Goal: Information Seeking & Learning: Find specific fact

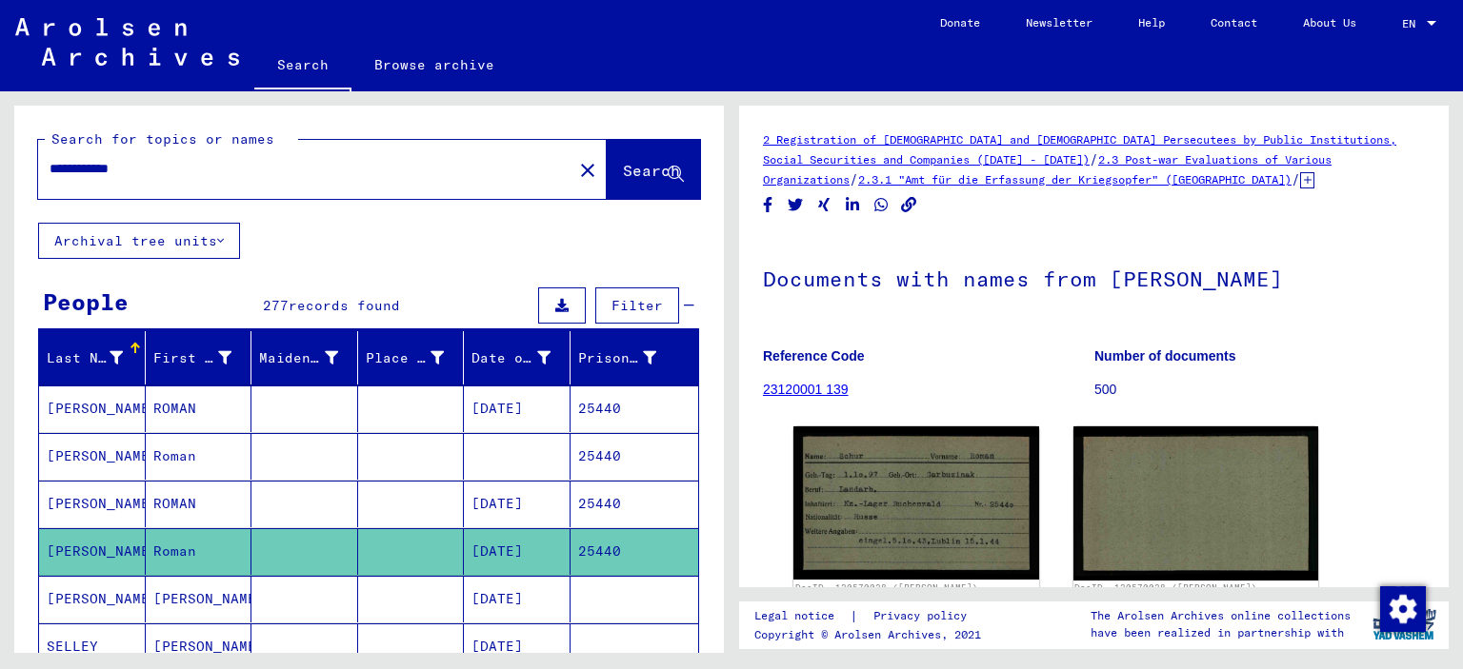
drag, startPoint x: 162, startPoint y: 174, endPoint x: 0, endPoint y: 130, distance: 167.7
click at [0, 130] on div "**********" at bounding box center [365, 372] width 731 height 562
click at [623, 165] on span "Search" at bounding box center [651, 170] width 57 height 19
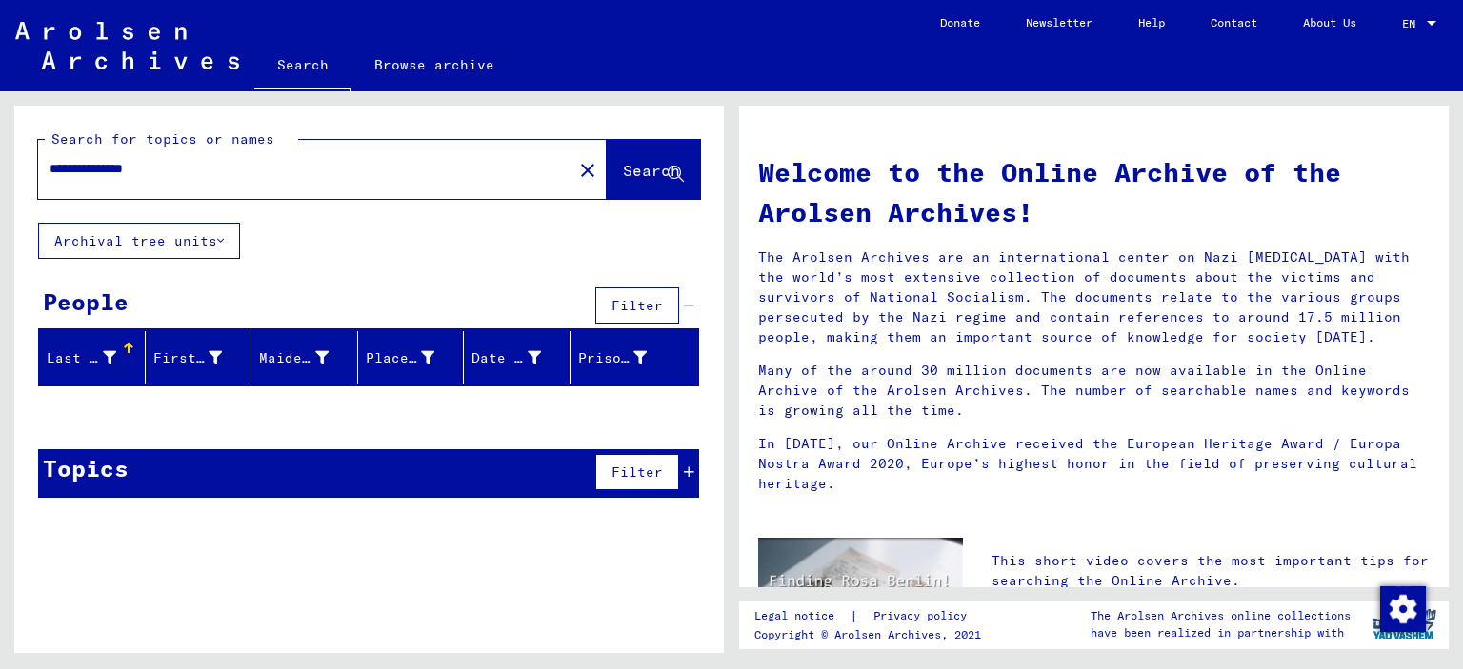
drag, startPoint x: 144, startPoint y: 171, endPoint x: 222, endPoint y: 171, distance: 78.1
click at [221, 171] on input "**********" at bounding box center [300, 169] width 500 height 20
click at [623, 171] on span "Search" at bounding box center [651, 170] width 57 height 19
drag, startPoint x: 57, startPoint y: 177, endPoint x: 131, endPoint y: 176, distance: 74.3
click at [131, 176] on input "**********" at bounding box center [300, 169] width 500 height 20
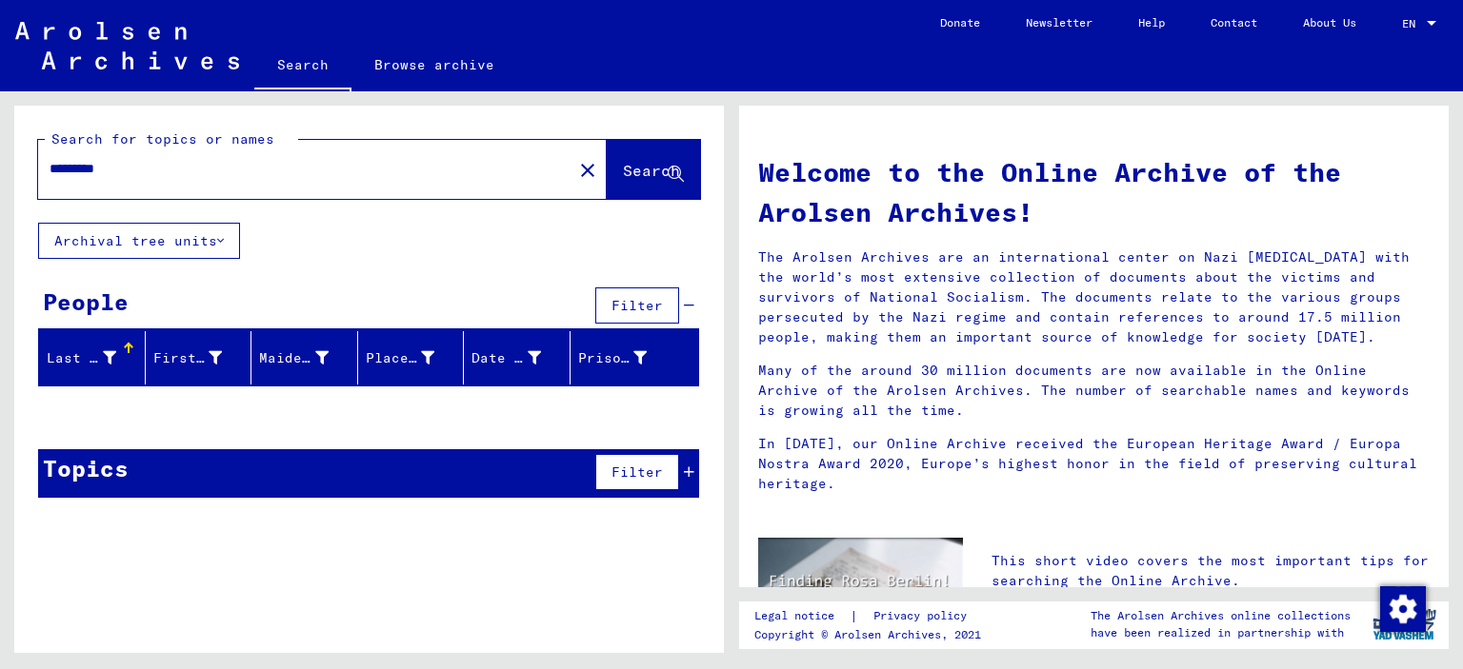
click at [607, 186] on button "Search" at bounding box center [653, 169] width 93 height 59
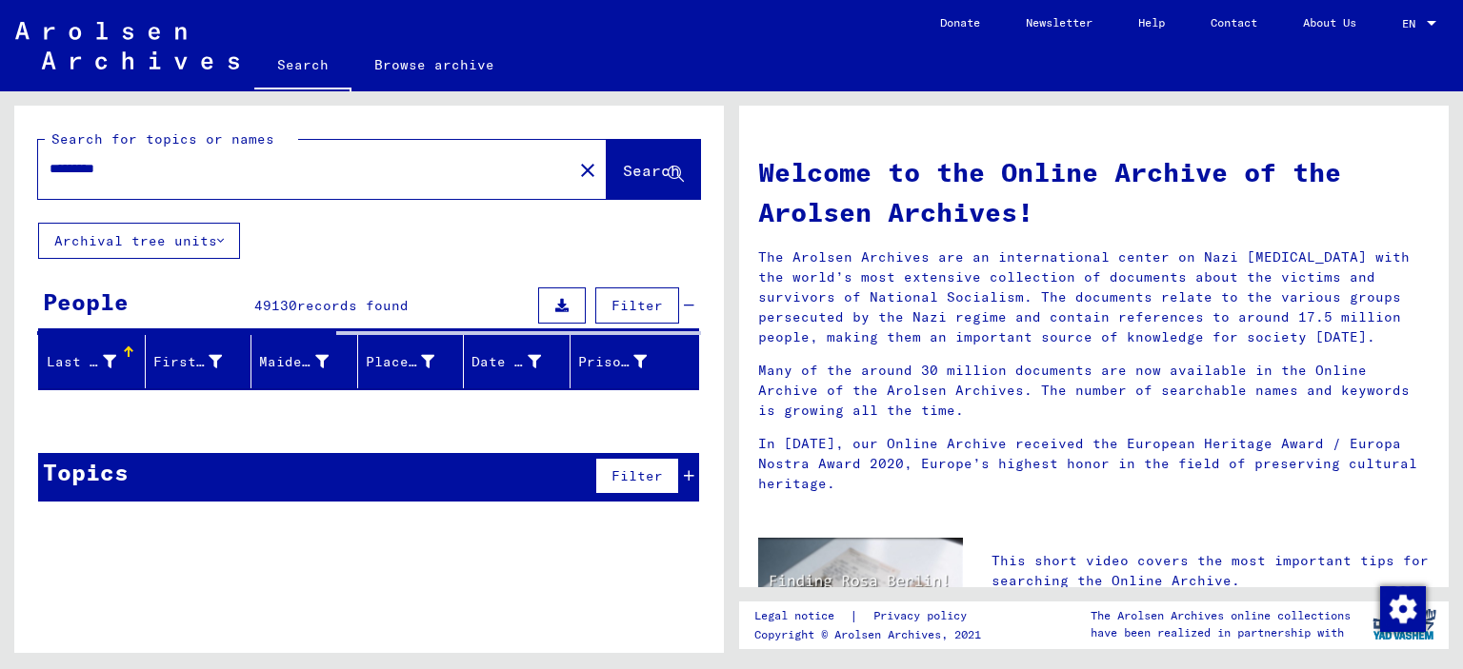
click at [81, 170] on input "*********" at bounding box center [300, 169] width 500 height 20
type input "**********"
click at [623, 167] on span "Search" at bounding box center [651, 170] width 57 height 19
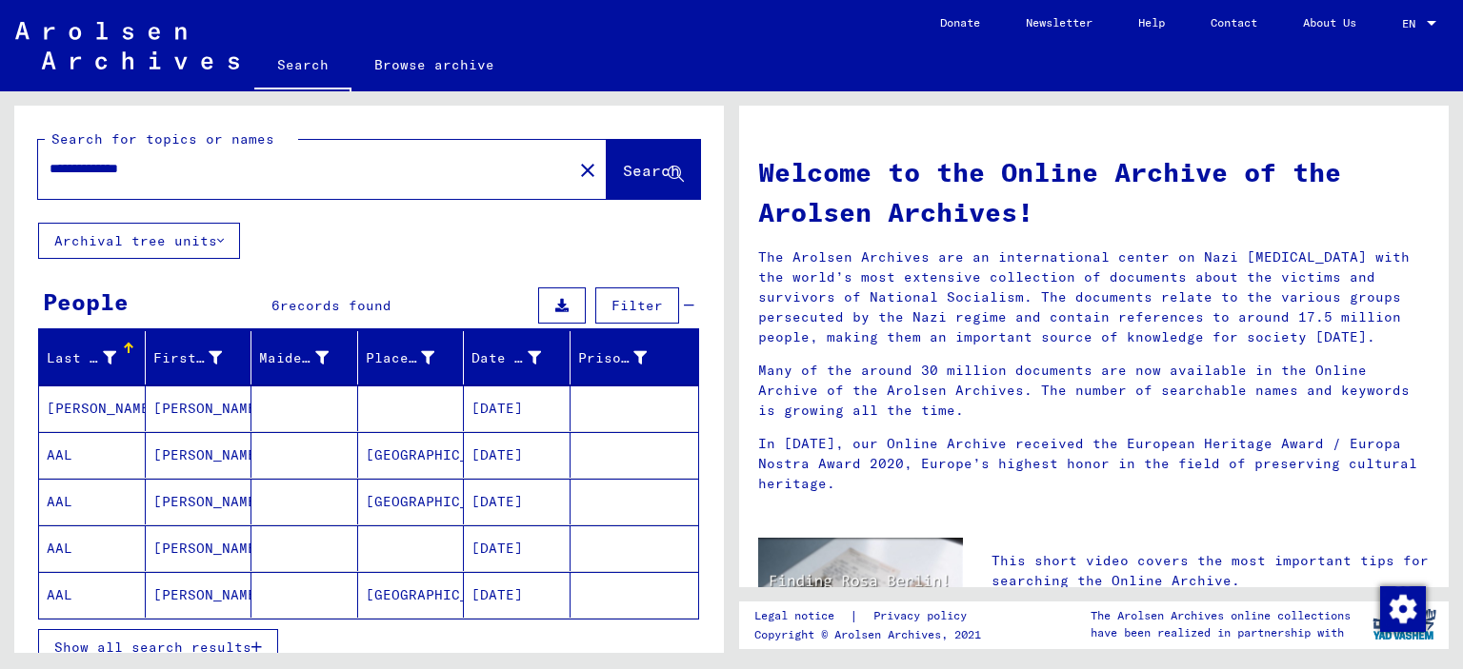
scroll to position [130, 0]
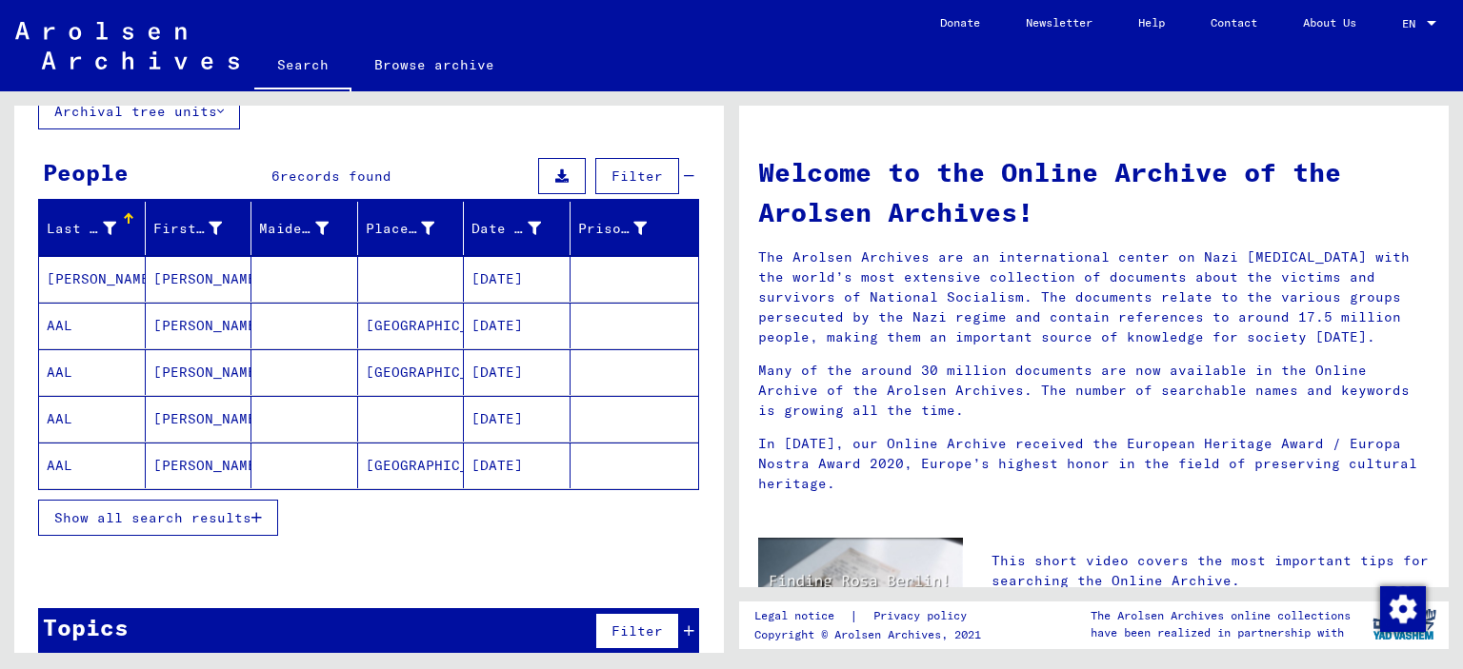
click at [207, 501] on button "Show all search results" at bounding box center [158, 518] width 240 height 36
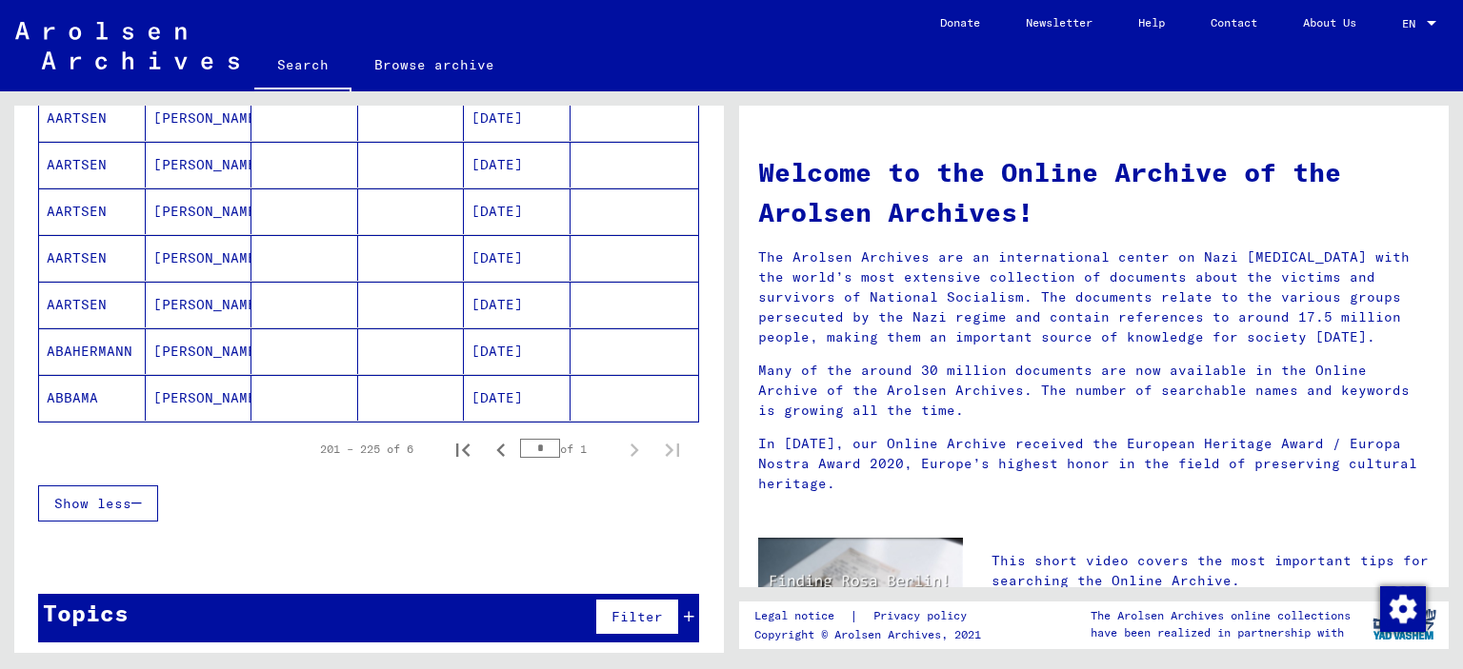
scroll to position [1131, 0]
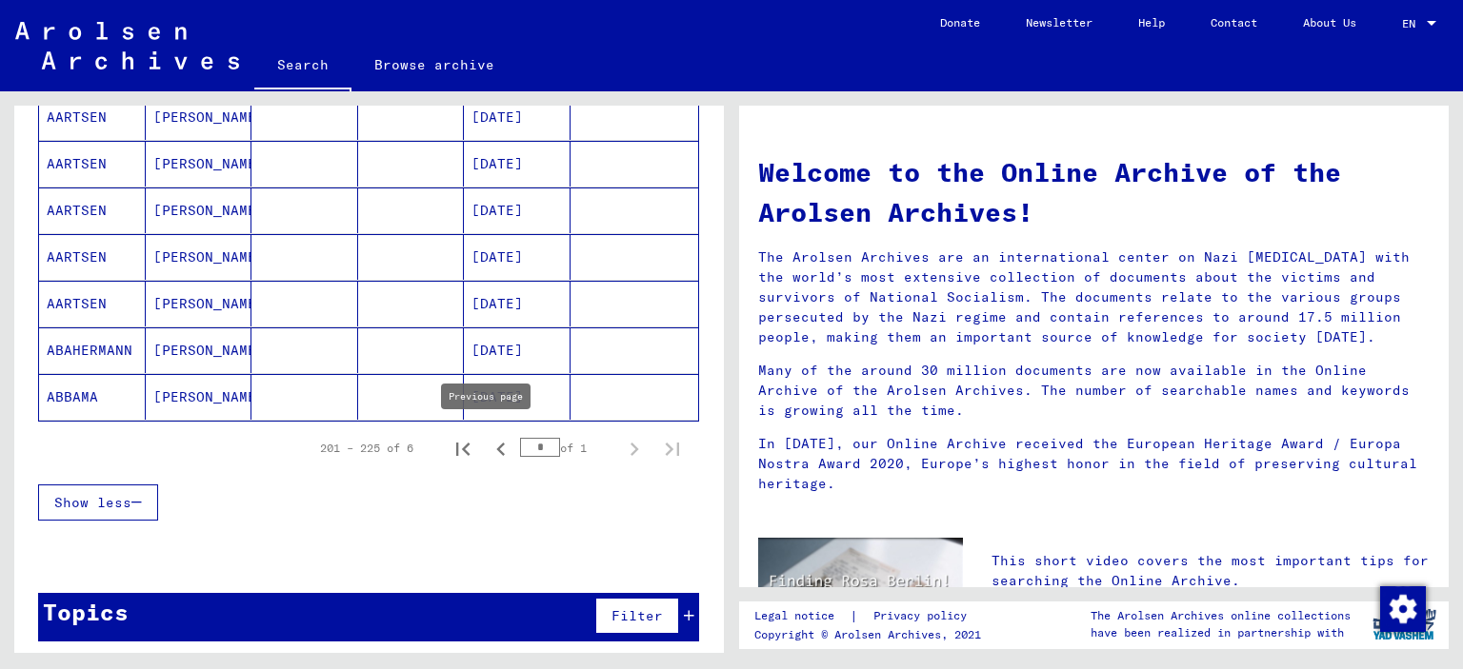
click at [488, 437] on icon "Previous page" at bounding box center [501, 449] width 27 height 27
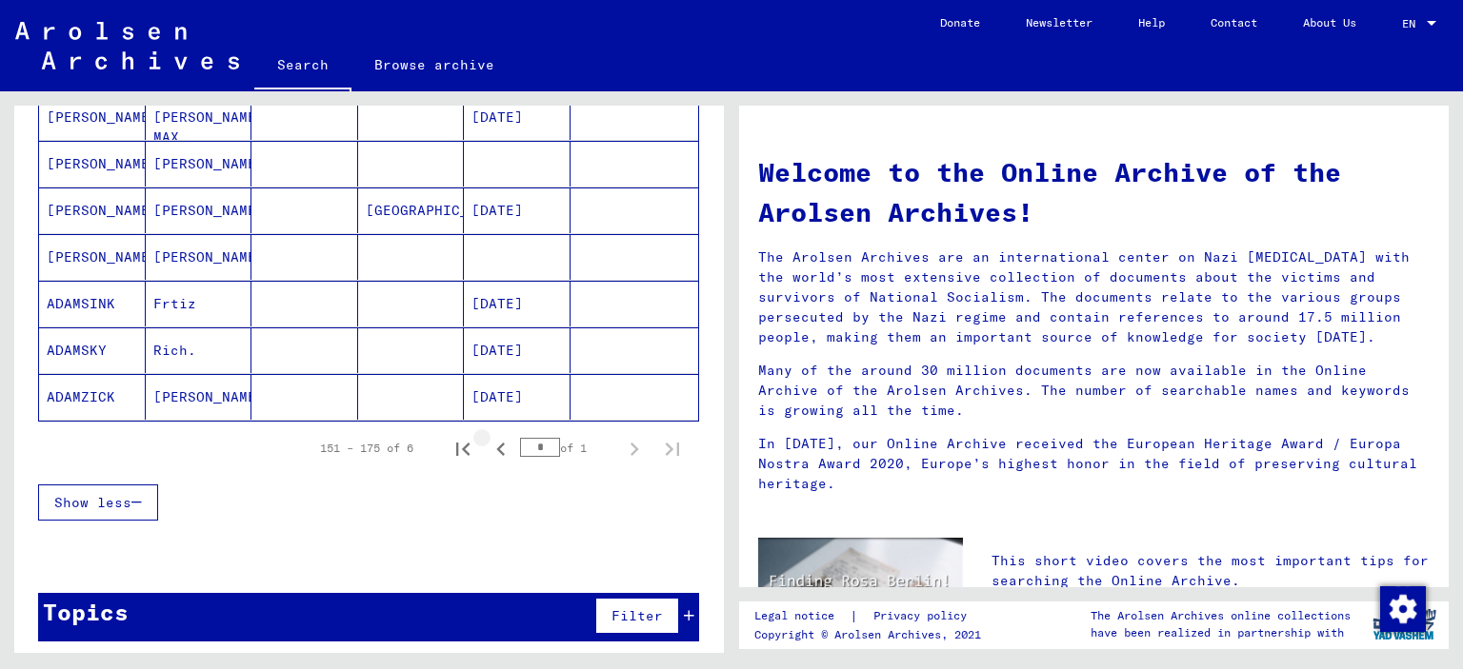
click at [488, 437] on icon "Previous page" at bounding box center [501, 449] width 27 height 27
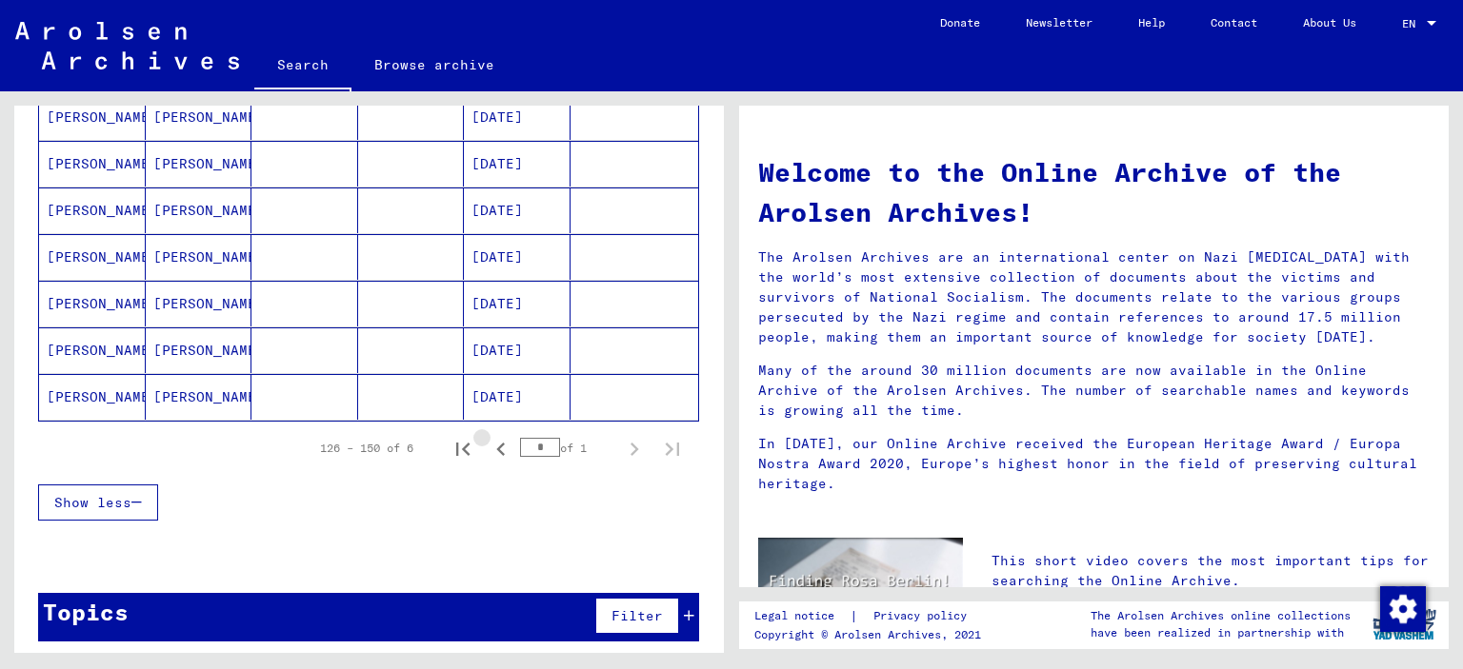
click at [488, 437] on icon "Previous page" at bounding box center [501, 449] width 27 height 27
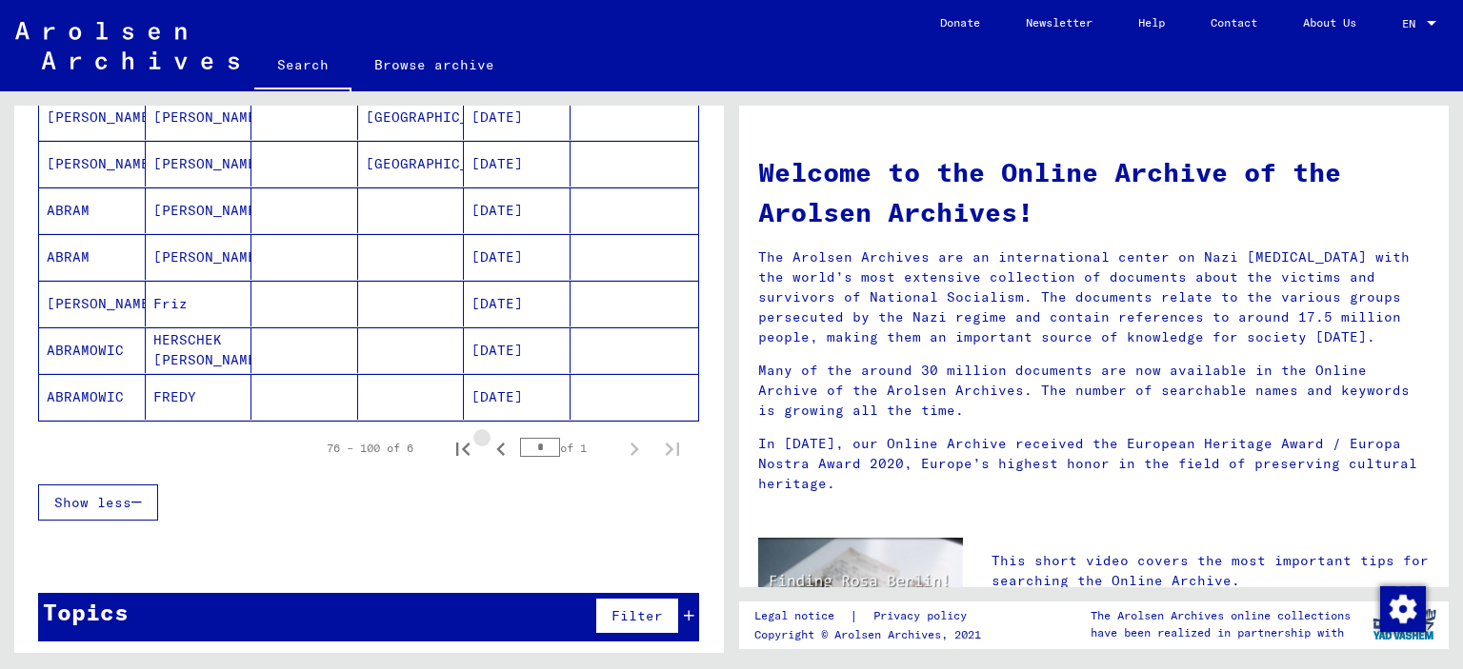
click at [488, 437] on icon "Previous page" at bounding box center [501, 449] width 27 height 27
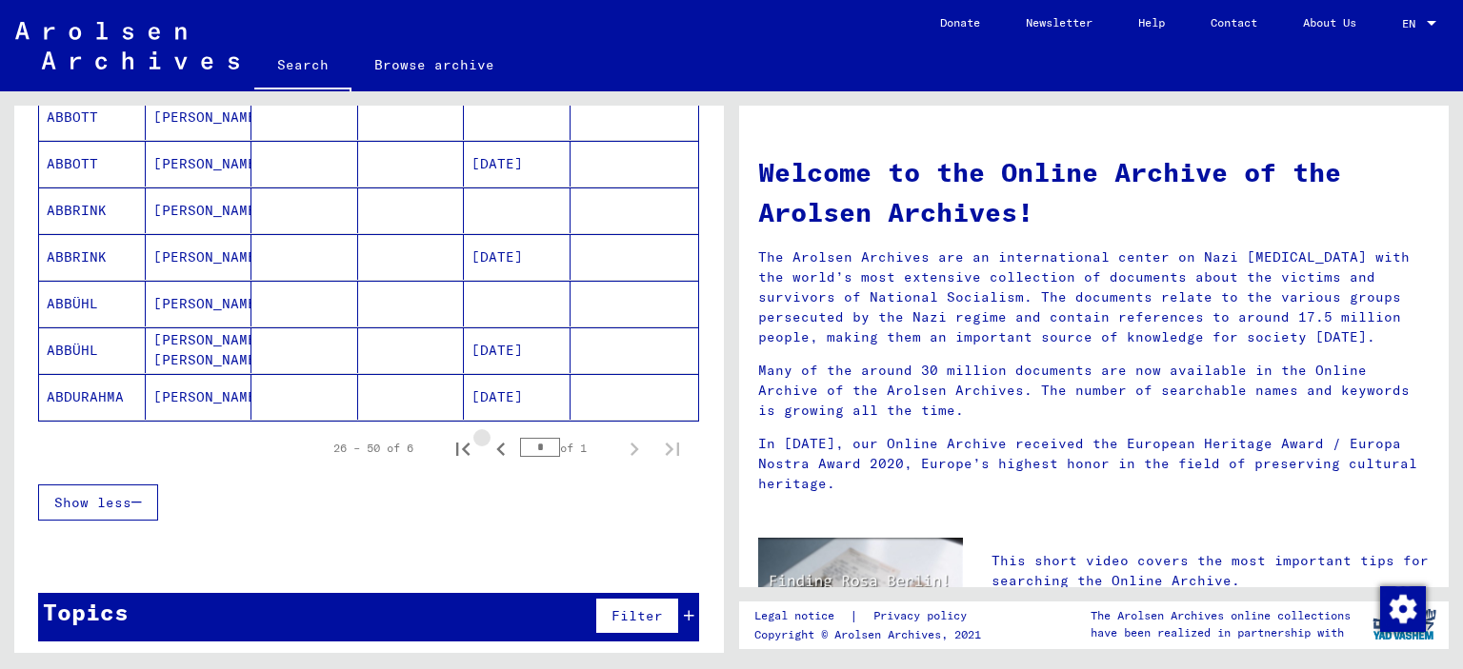
click at [488, 437] on icon "Previous page" at bounding box center [501, 449] width 27 height 27
type input "*"
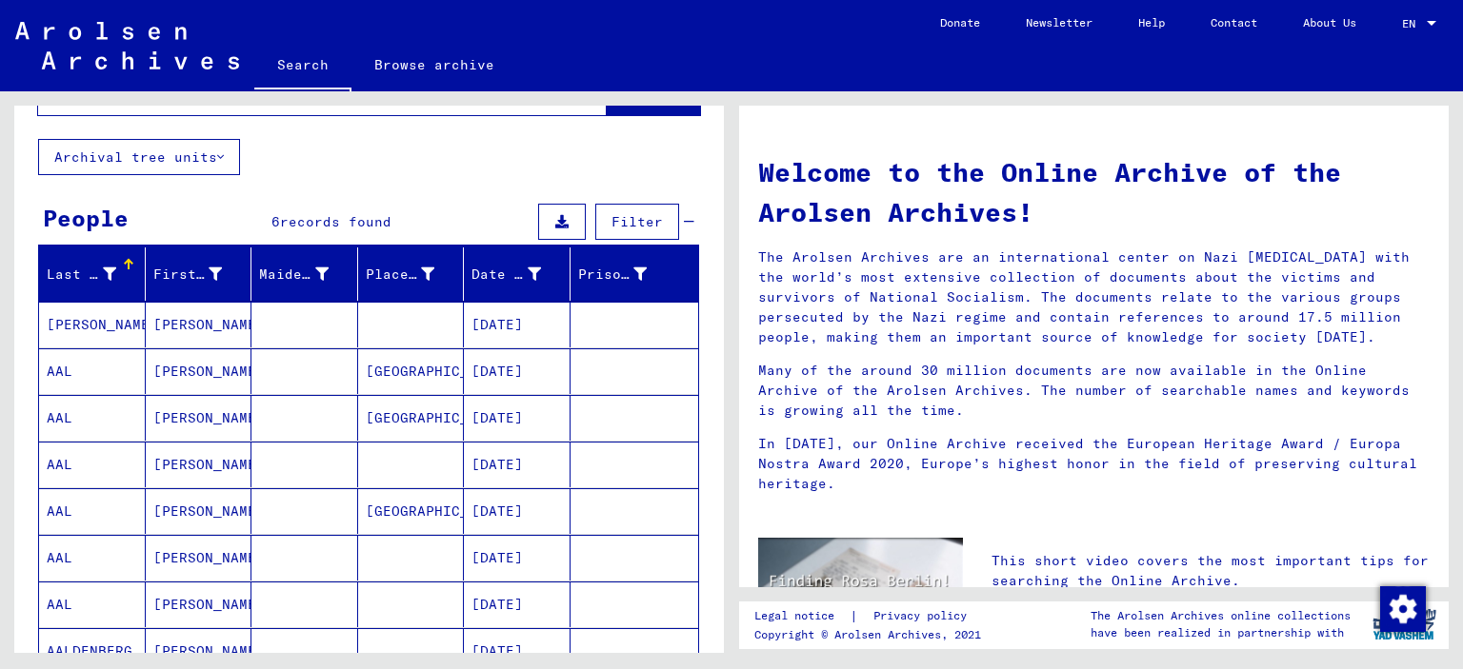
scroll to position [0, 0]
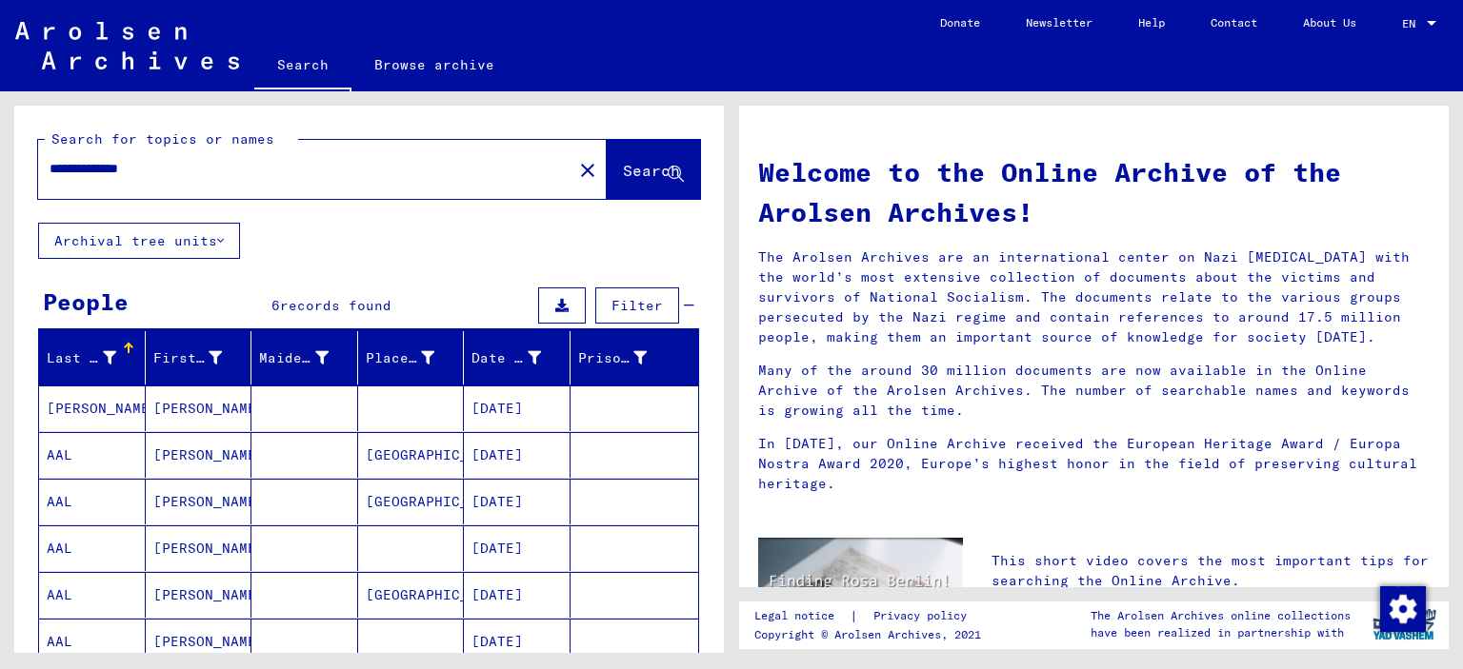
click at [120, 183] on div "**********" at bounding box center [293, 169] width 511 height 43
drag, startPoint x: 587, startPoint y: 173, endPoint x: 517, endPoint y: 184, distance: 70.3
click at [623, 174] on span "Search" at bounding box center [651, 170] width 57 height 19
click at [83, 174] on input "**********" at bounding box center [300, 169] width 500 height 20
type input "**********"
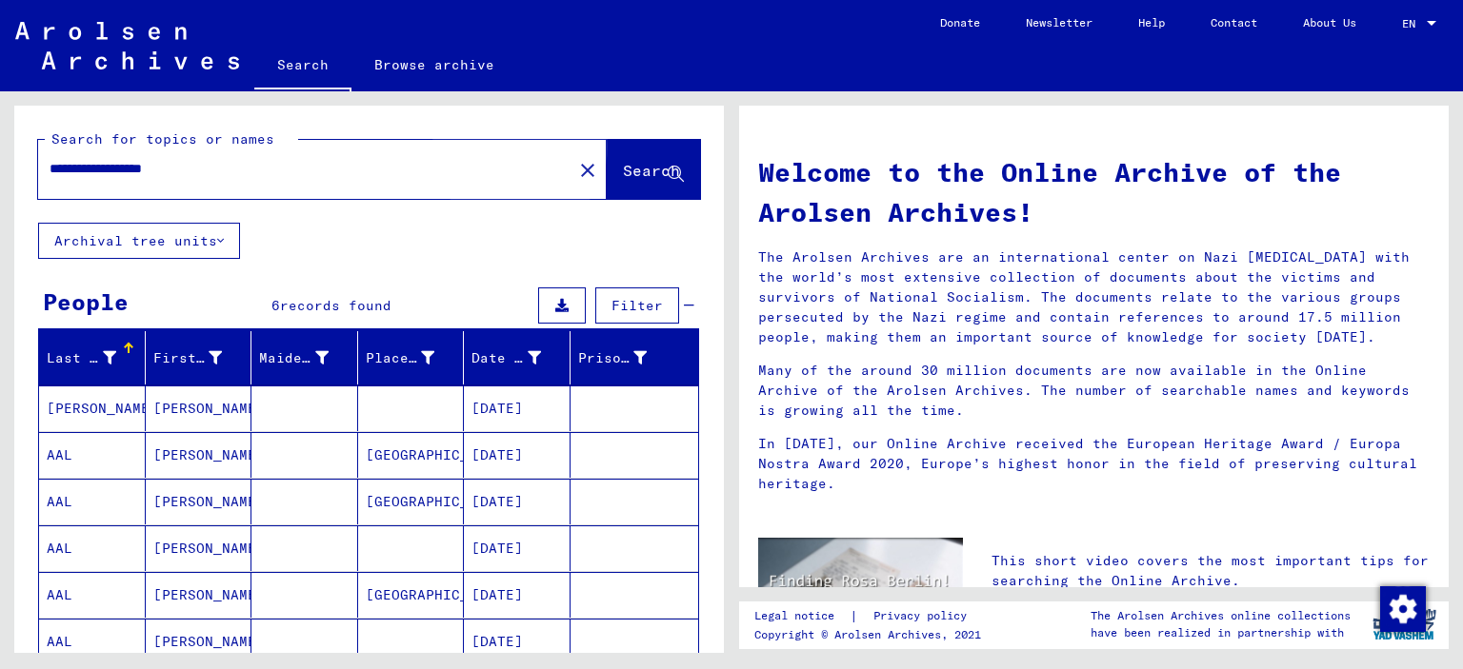
click at [623, 170] on span "Search" at bounding box center [651, 170] width 57 height 19
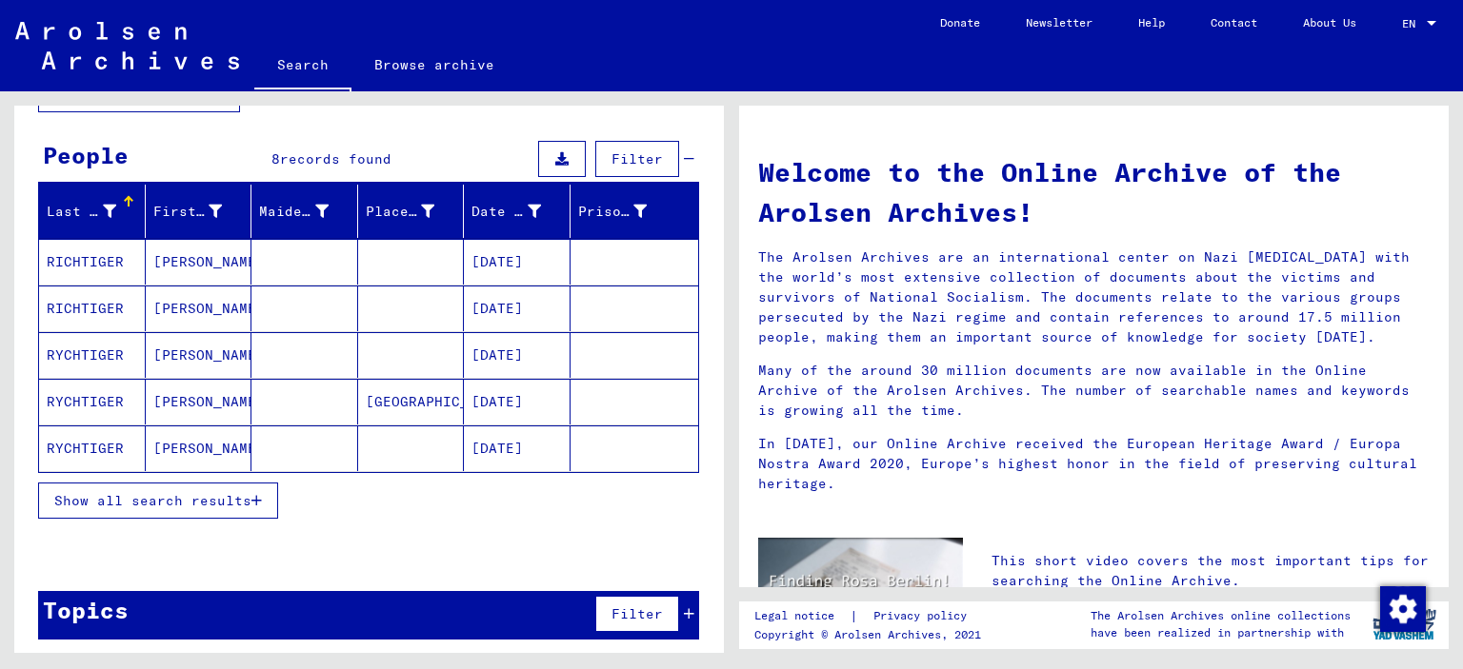
scroll to position [149, 0]
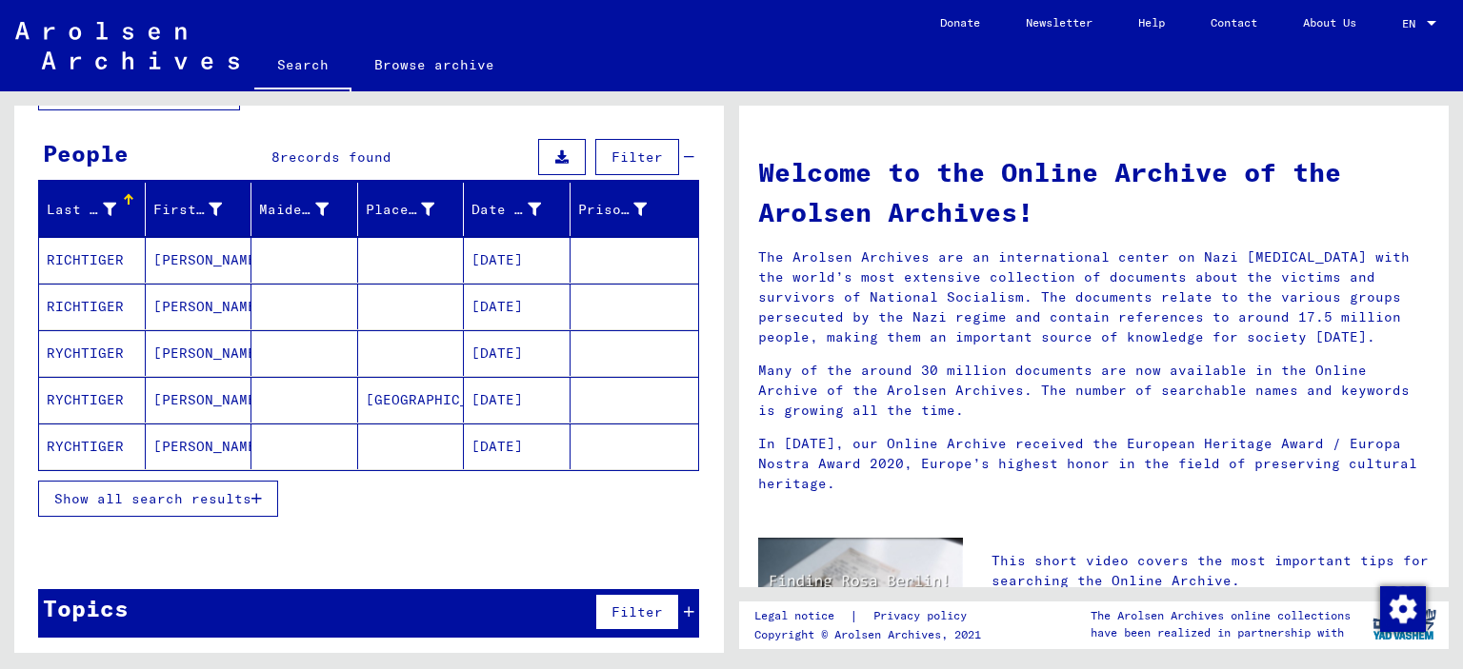
click at [185, 490] on span "Show all search results" at bounding box center [152, 498] width 197 height 17
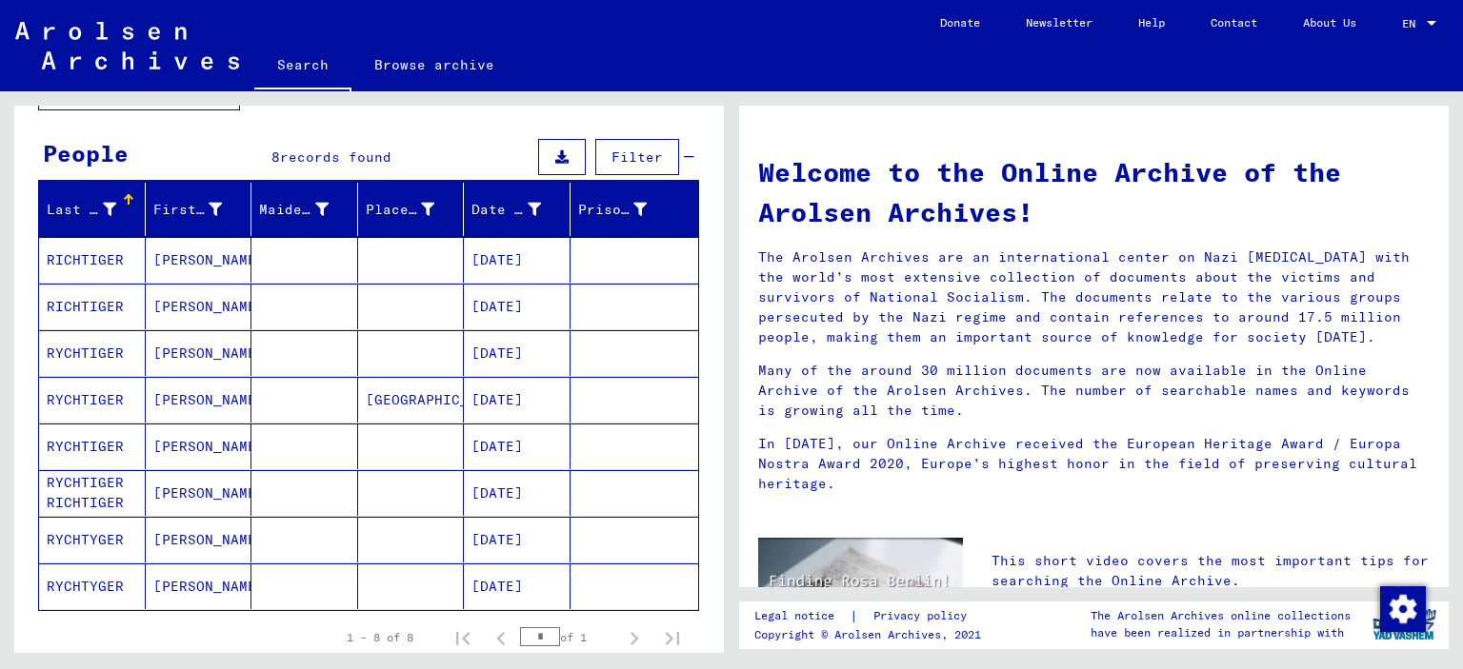
click at [382, 385] on mat-cell "[GEOGRAPHIC_DATA]" at bounding box center [411, 400] width 107 height 46
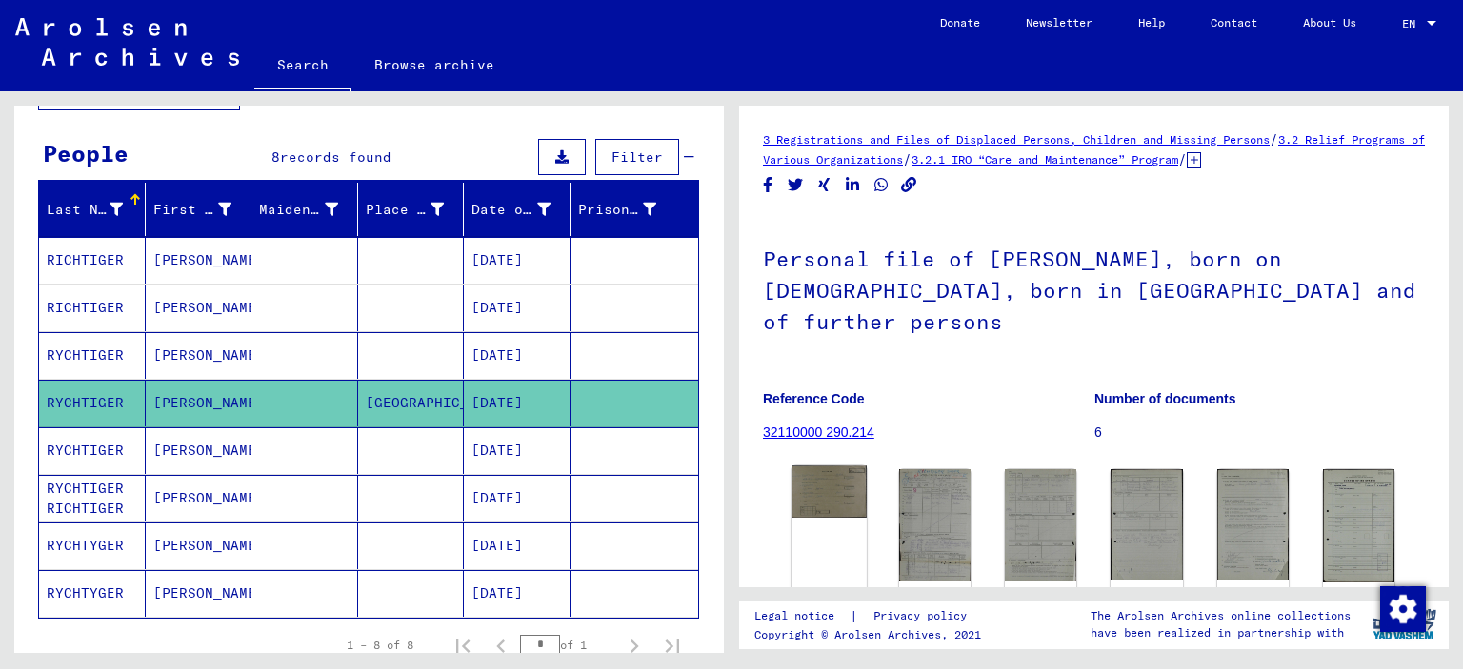
click at [825, 499] on img at bounding box center [828, 492] width 75 height 52
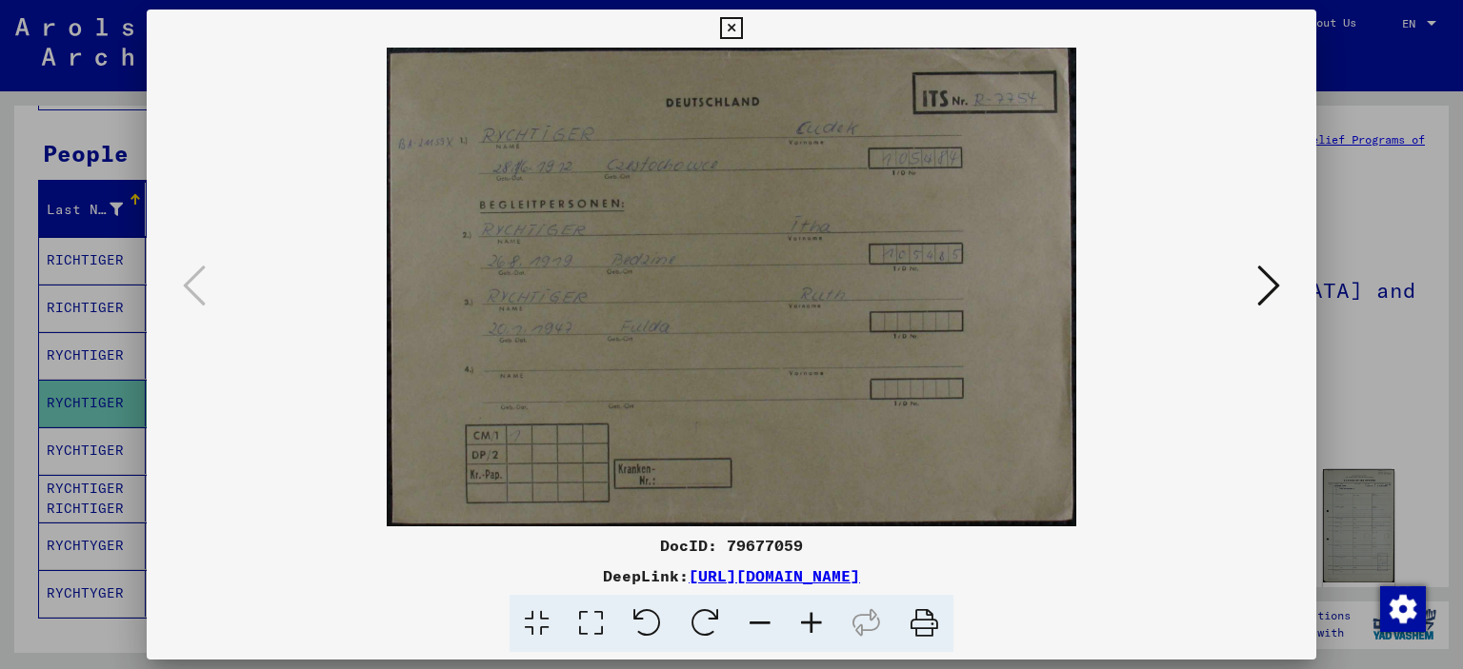
click at [1265, 285] on icon at bounding box center [1268, 286] width 23 height 46
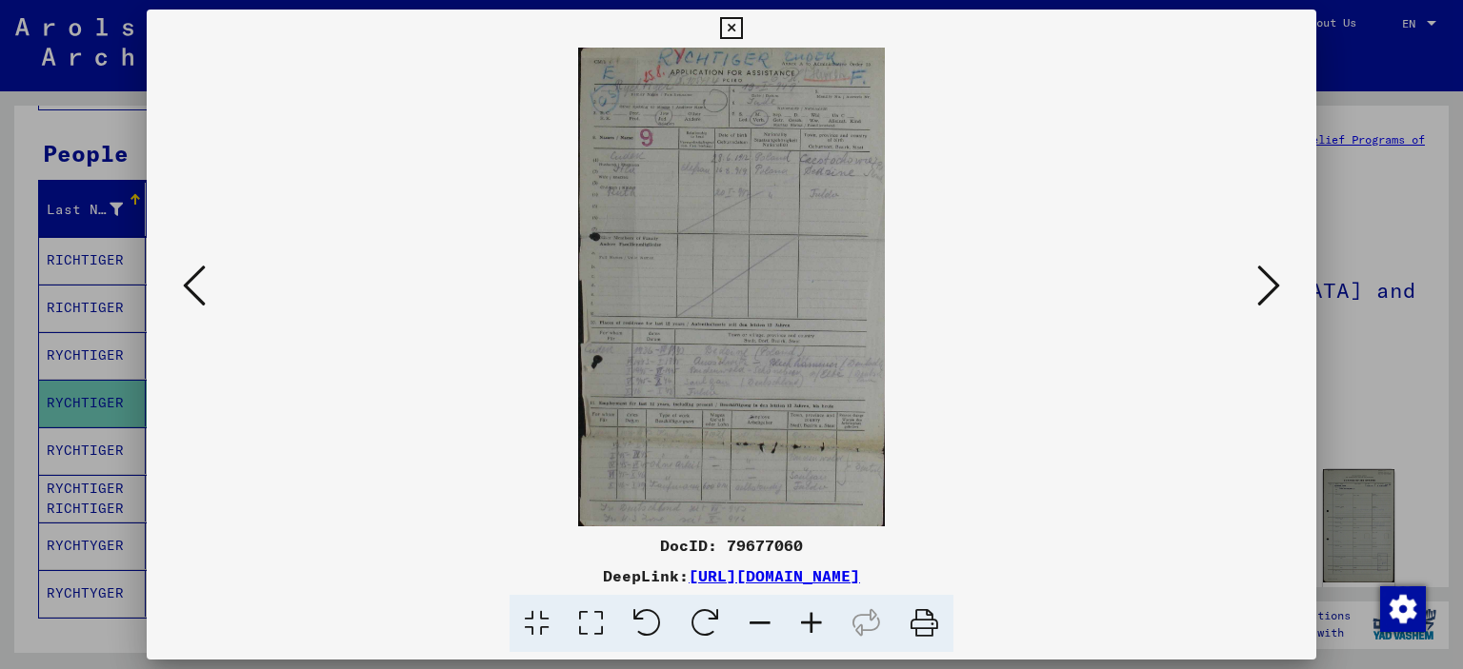
click at [1265, 285] on icon at bounding box center [1268, 286] width 23 height 46
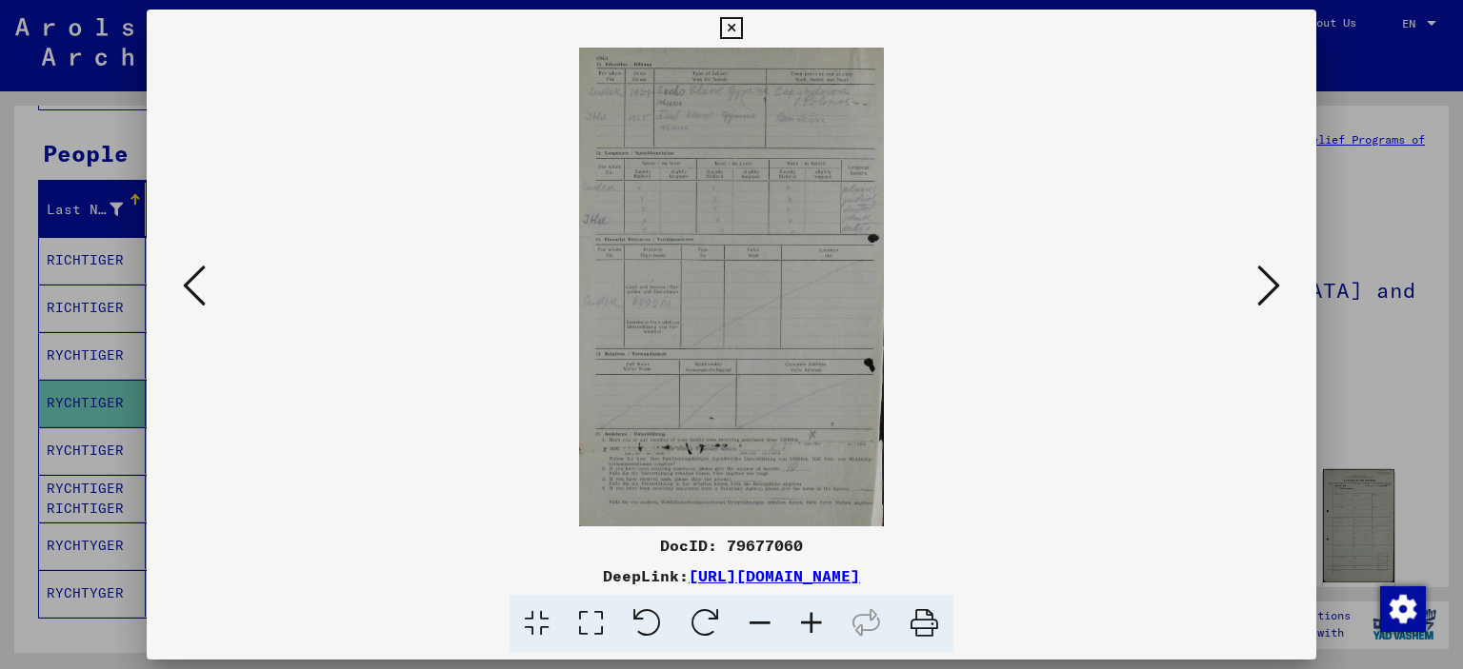
click at [1265, 285] on icon at bounding box center [1268, 286] width 23 height 46
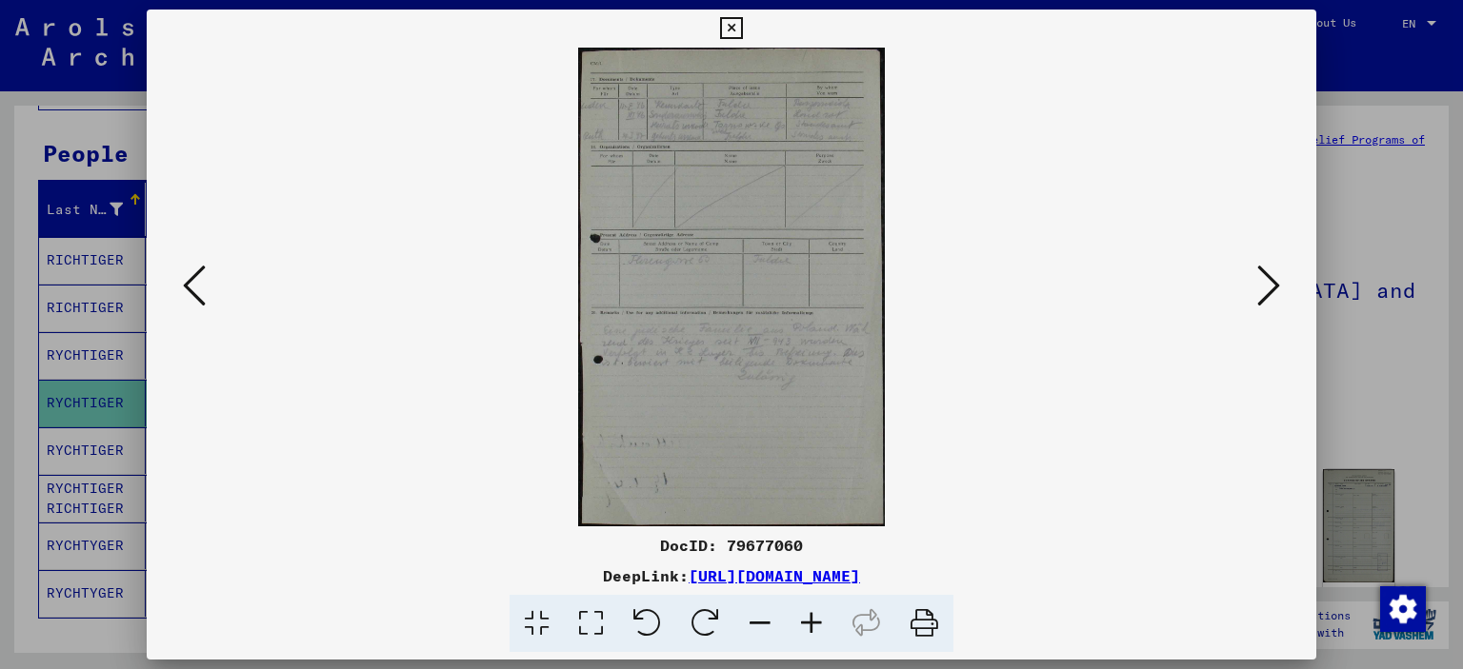
click at [1265, 285] on icon at bounding box center [1268, 286] width 23 height 46
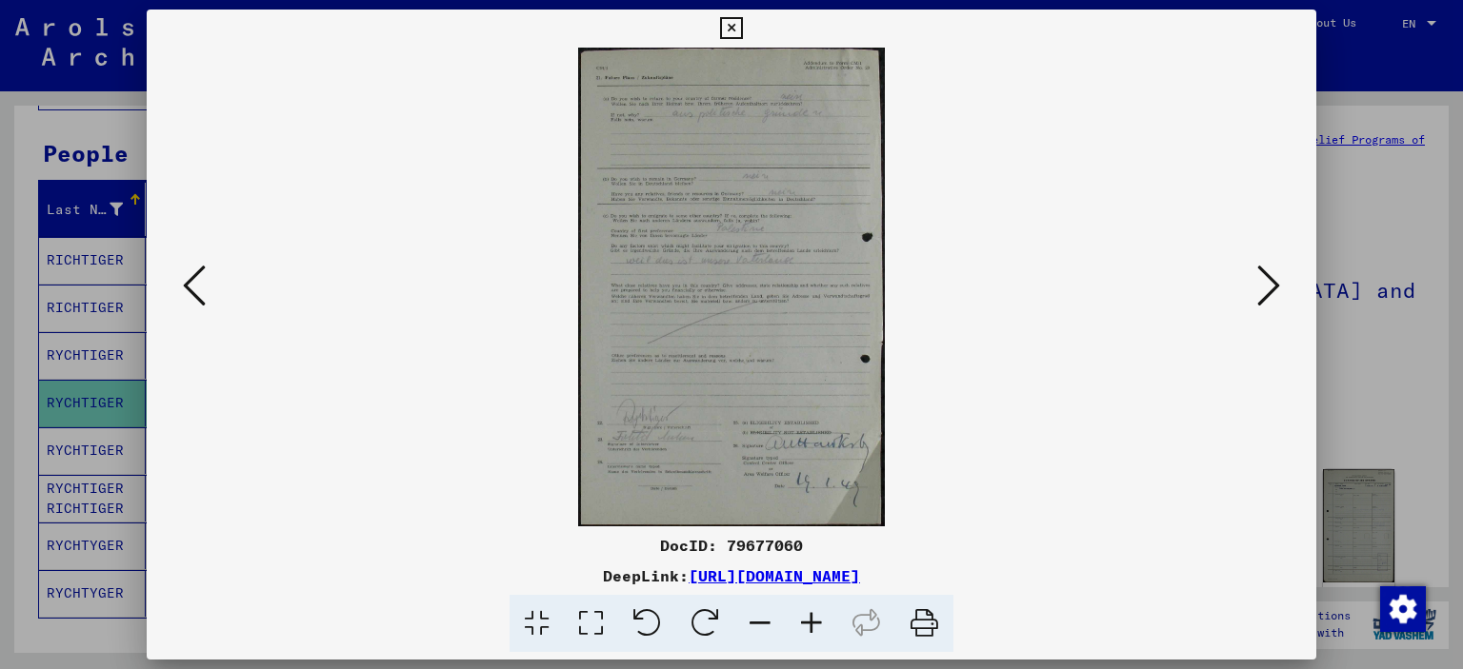
click at [1265, 285] on icon at bounding box center [1268, 286] width 23 height 46
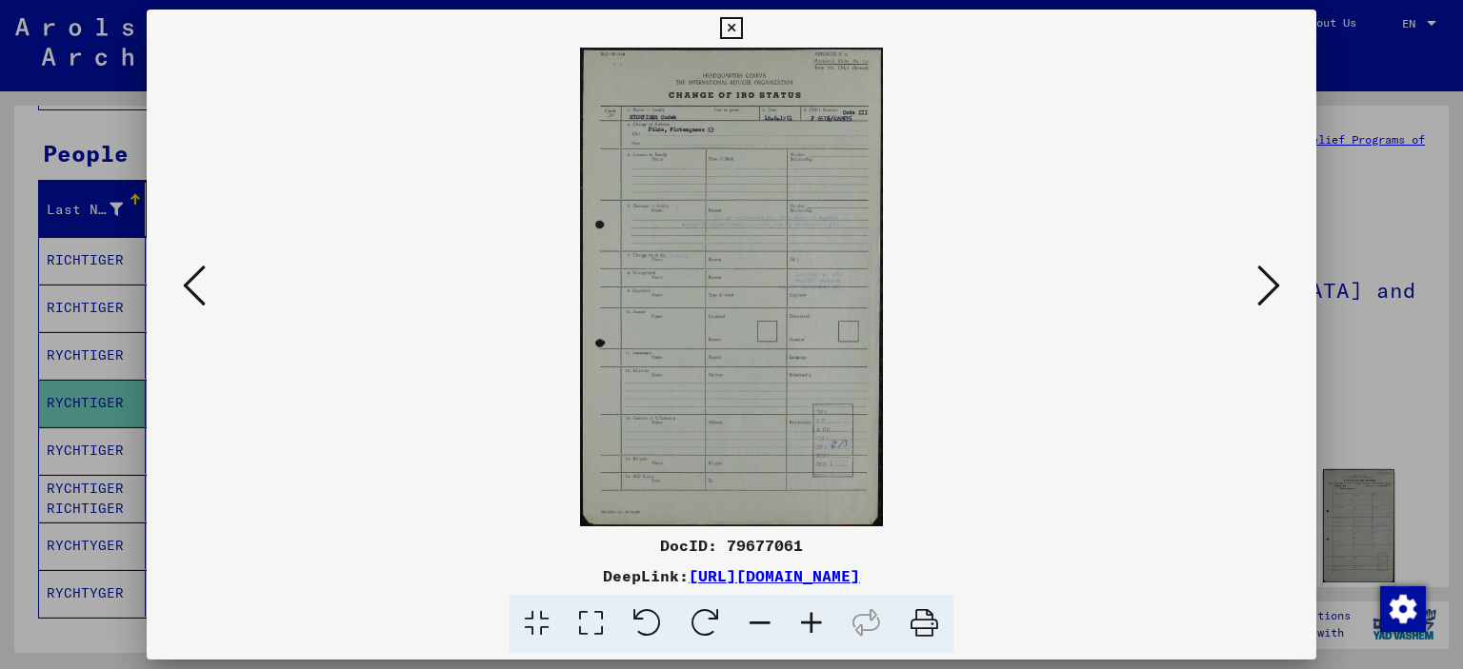
click at [1265, 285] on icon at bounding box center [1268, 286] width 23 height 46
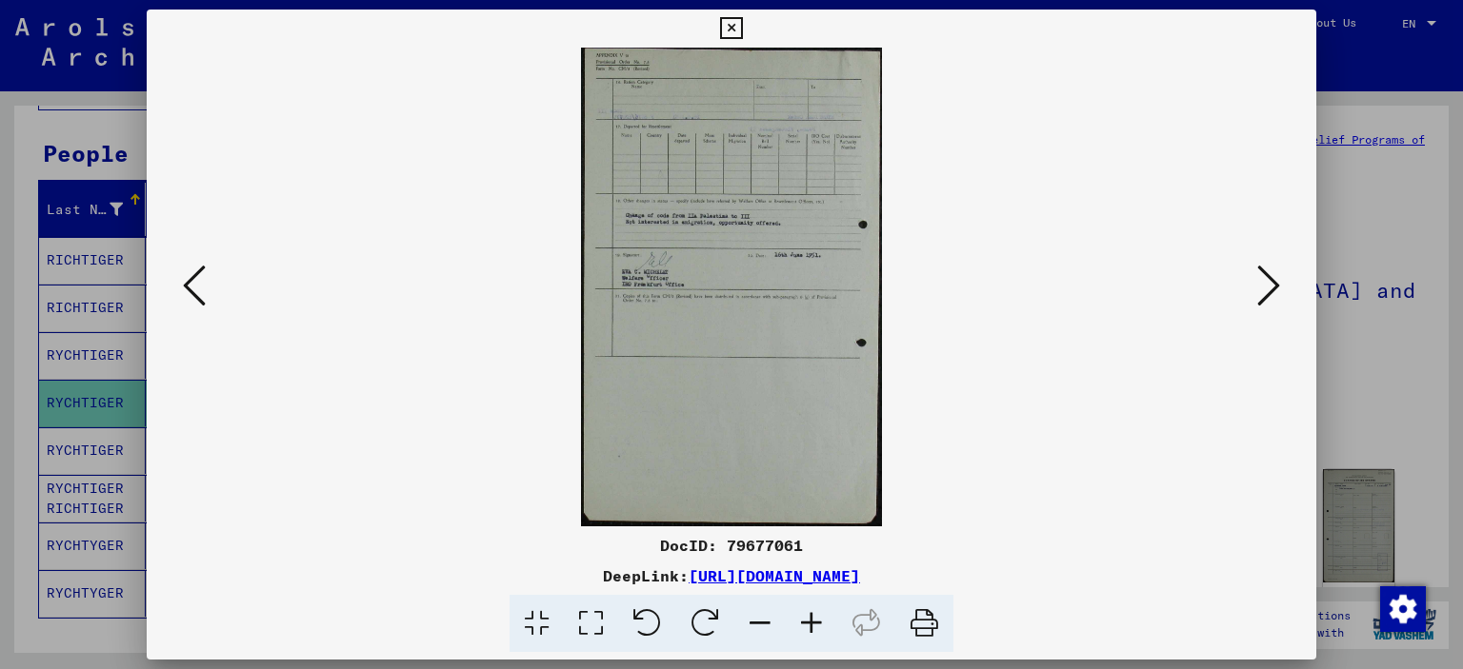
click at [1365, 340] on div at bounding box center [731, 334] width 1463 height 669
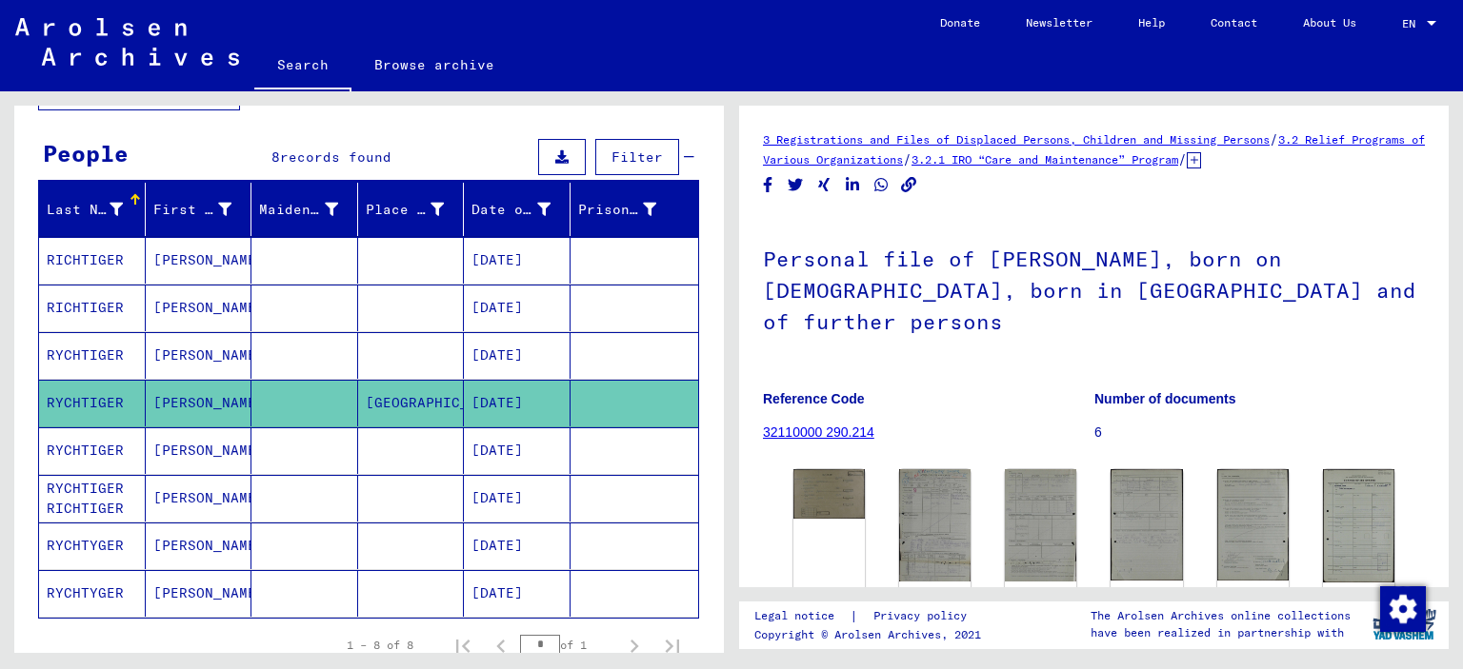
click at [392, 269] on mat-cell at bounding box center [411, 260] width 107 height 47
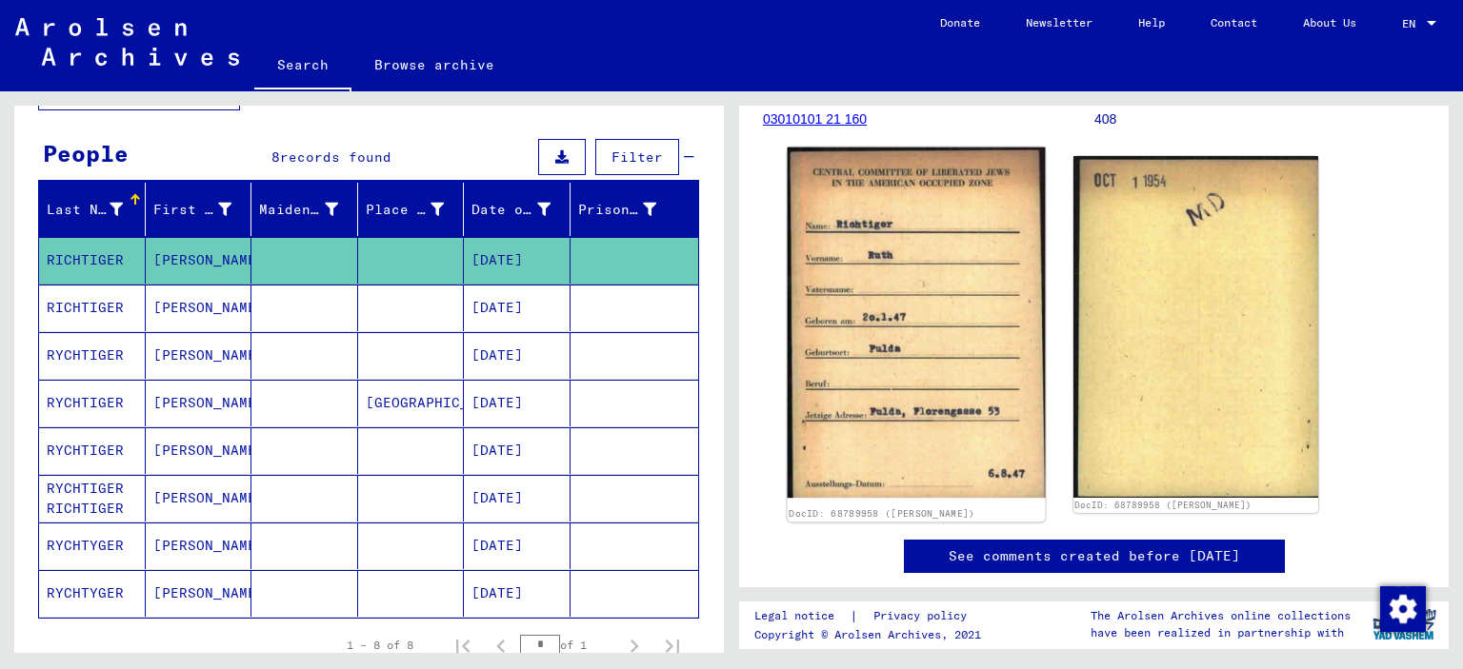
scroll to position [286, 0]
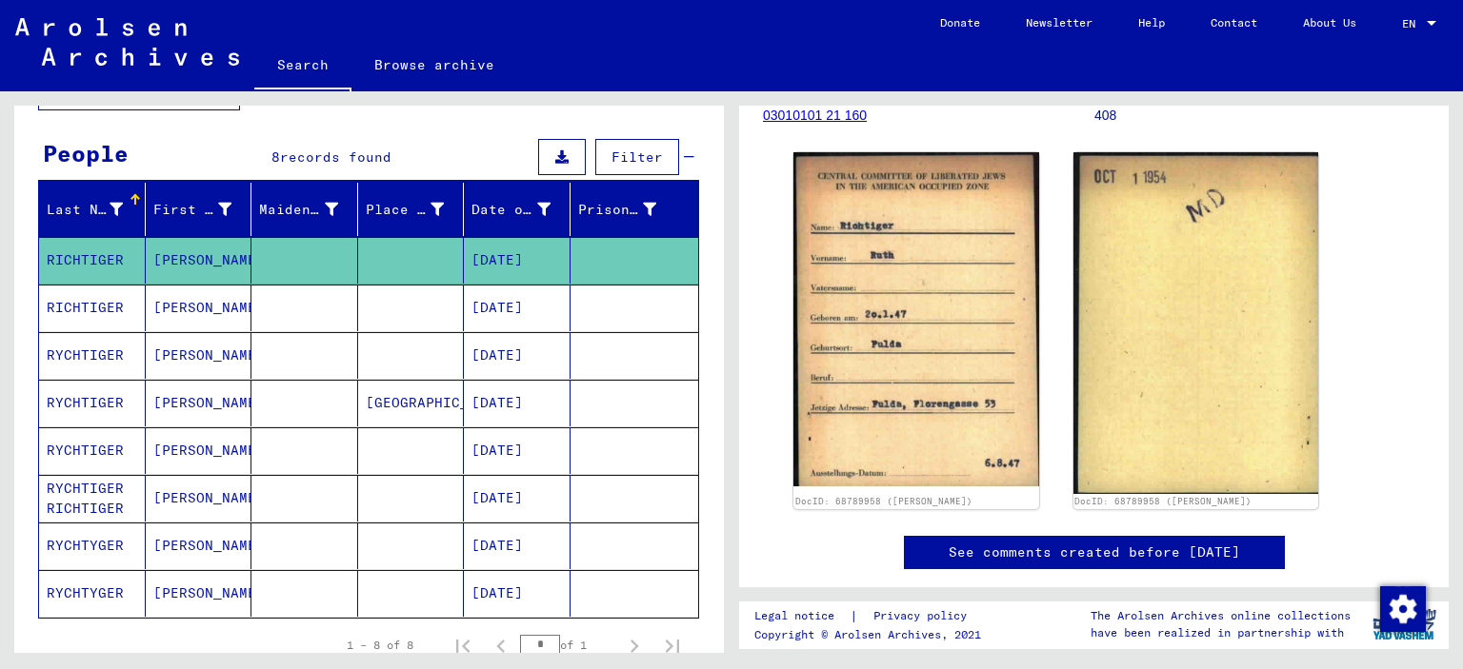
click at [428, 313] on mat-cell at bounding box center [411, 308] width 107 height 47
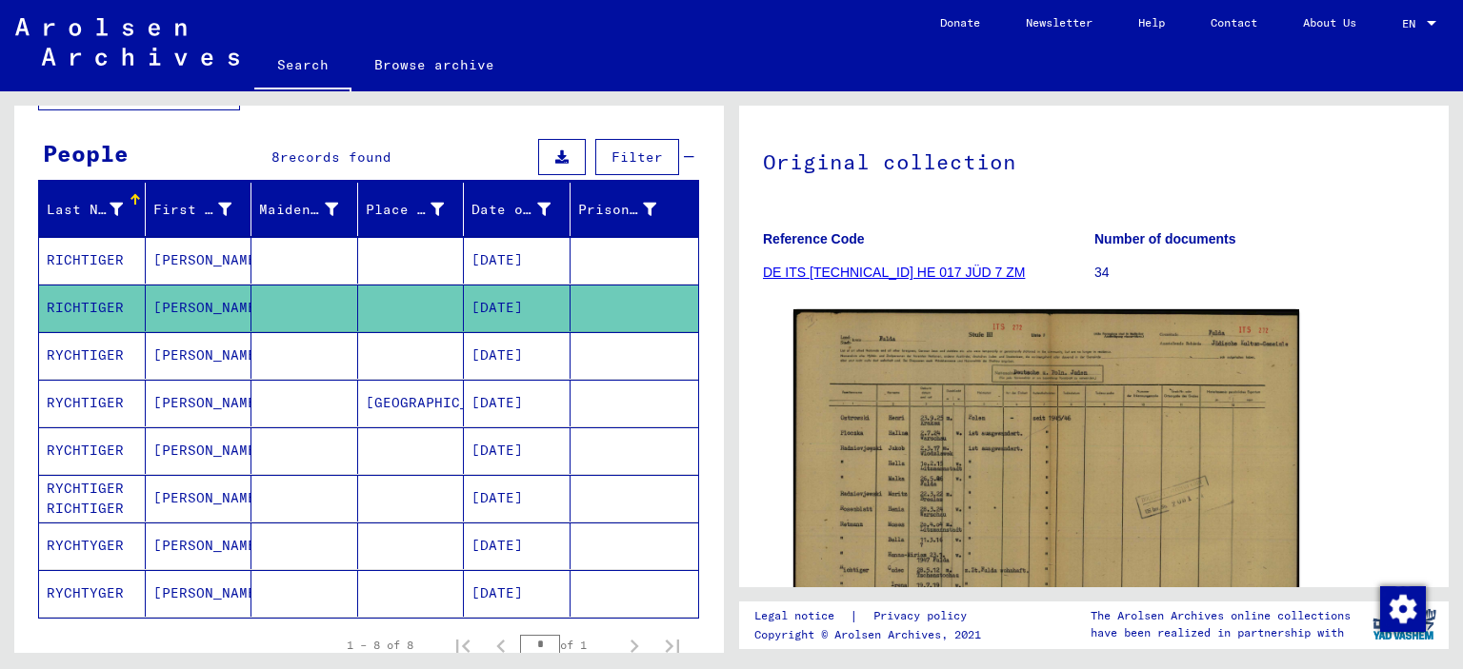
scroll to position [181, 0]
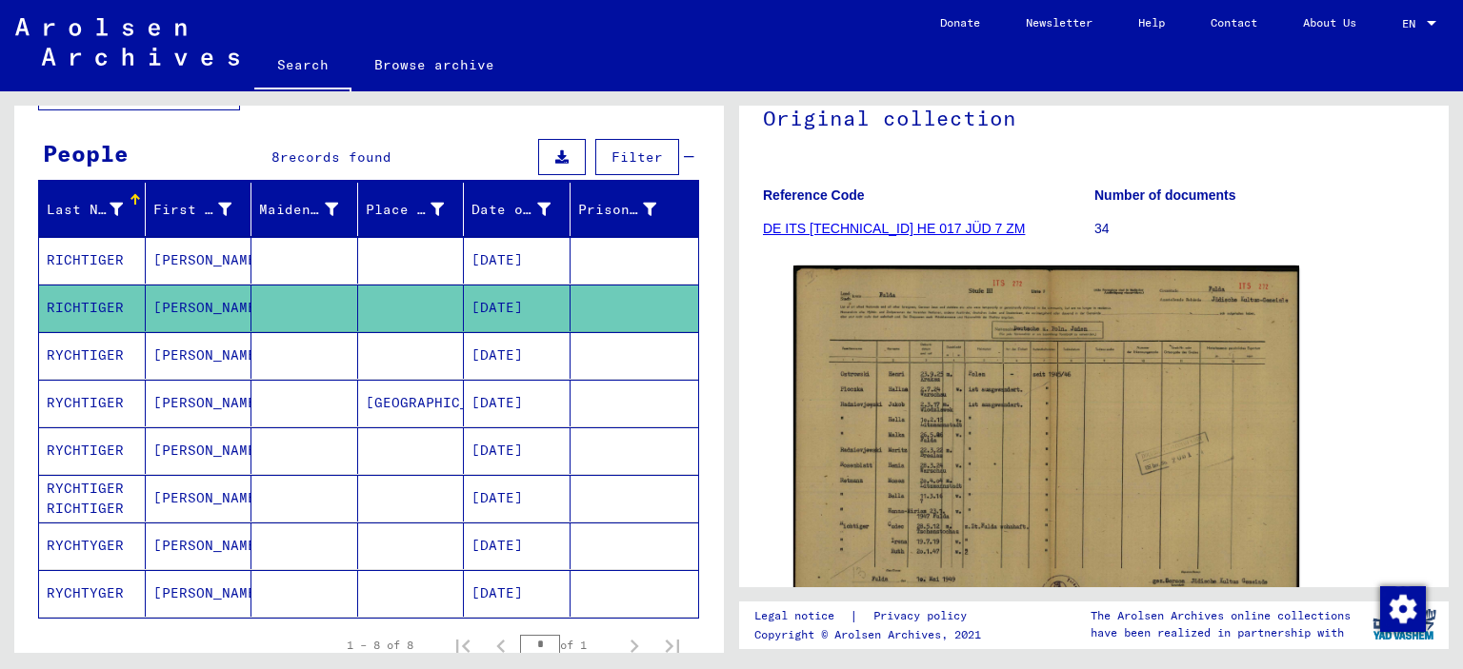
click at [381, 349] on mat-cell at bounding box center [411, 355] width 107 height 47
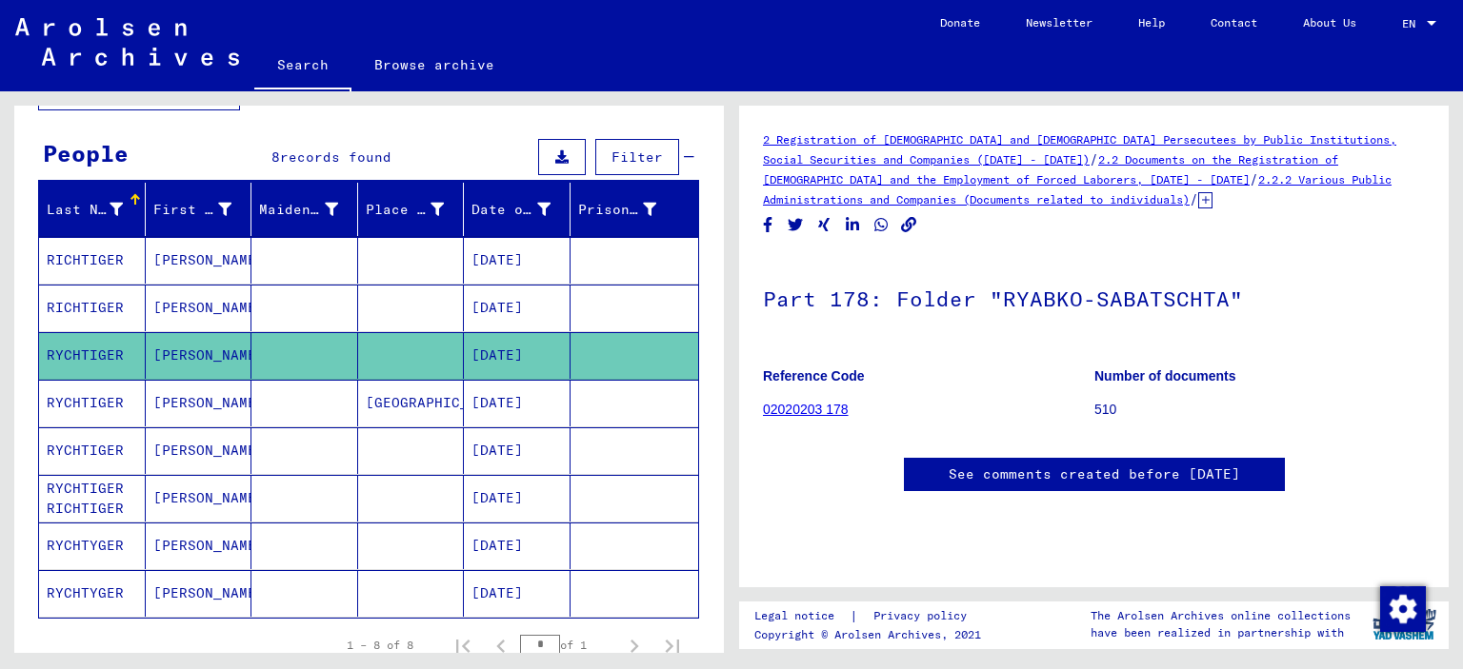
click at [440, 449] on mat-cell at bounding box center [411, 451] width 107 height 47
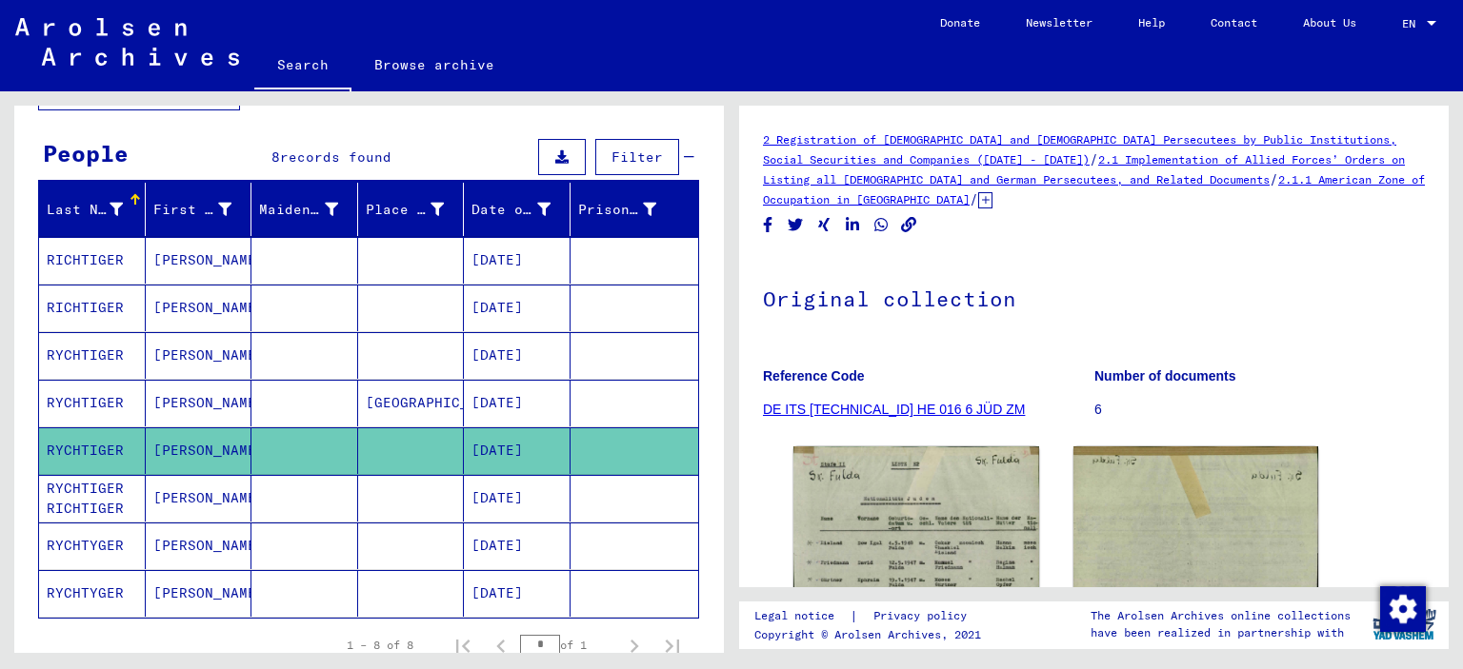
click at [381, 493] on mat-cell at bounding box center [411, 498] width 107 height 47
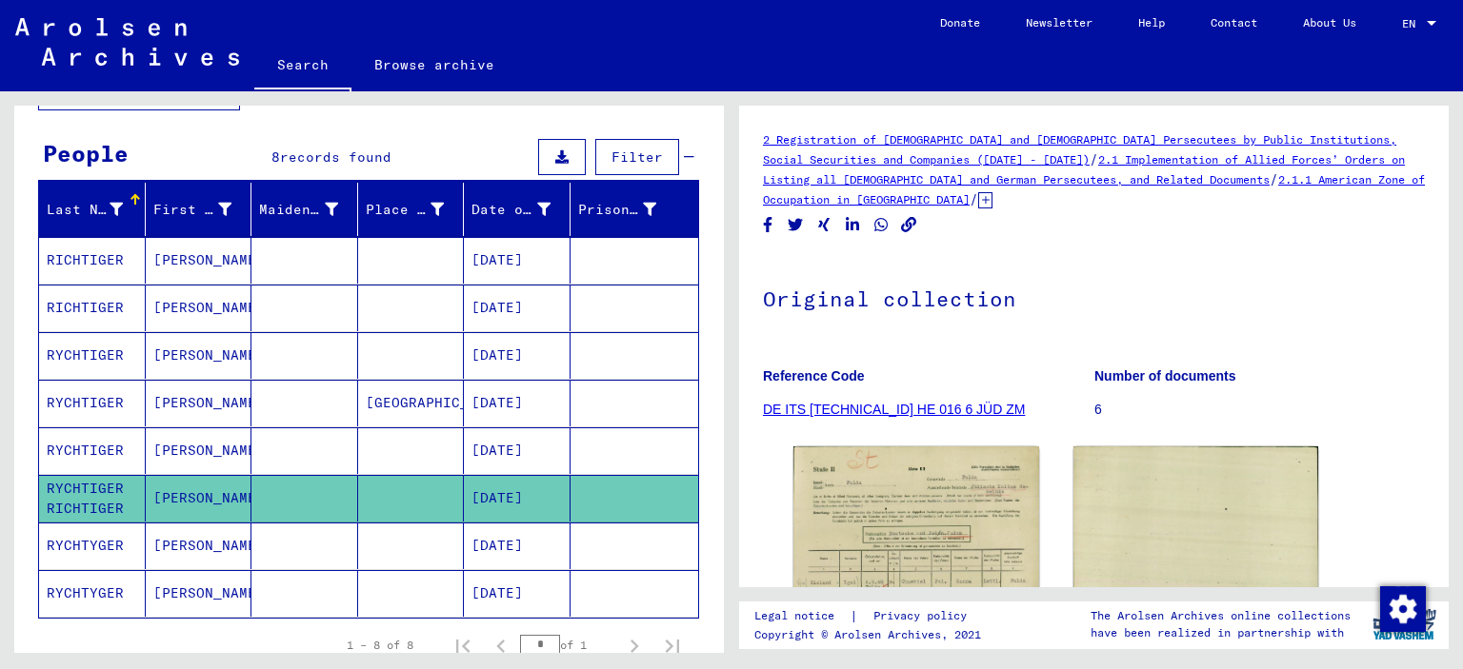
scroll to position [95, 0]
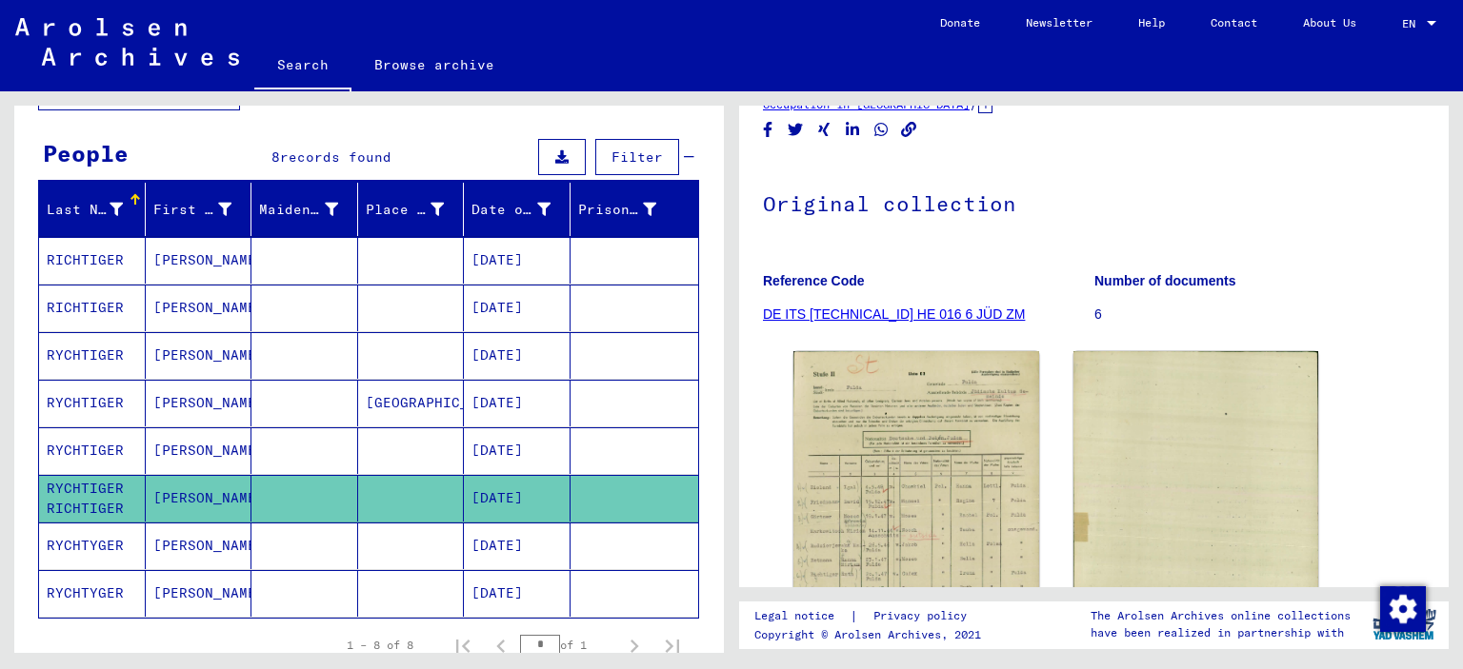
click at [424, 551] on mat-cell at bounding box center [411, 546] width 107 height 47
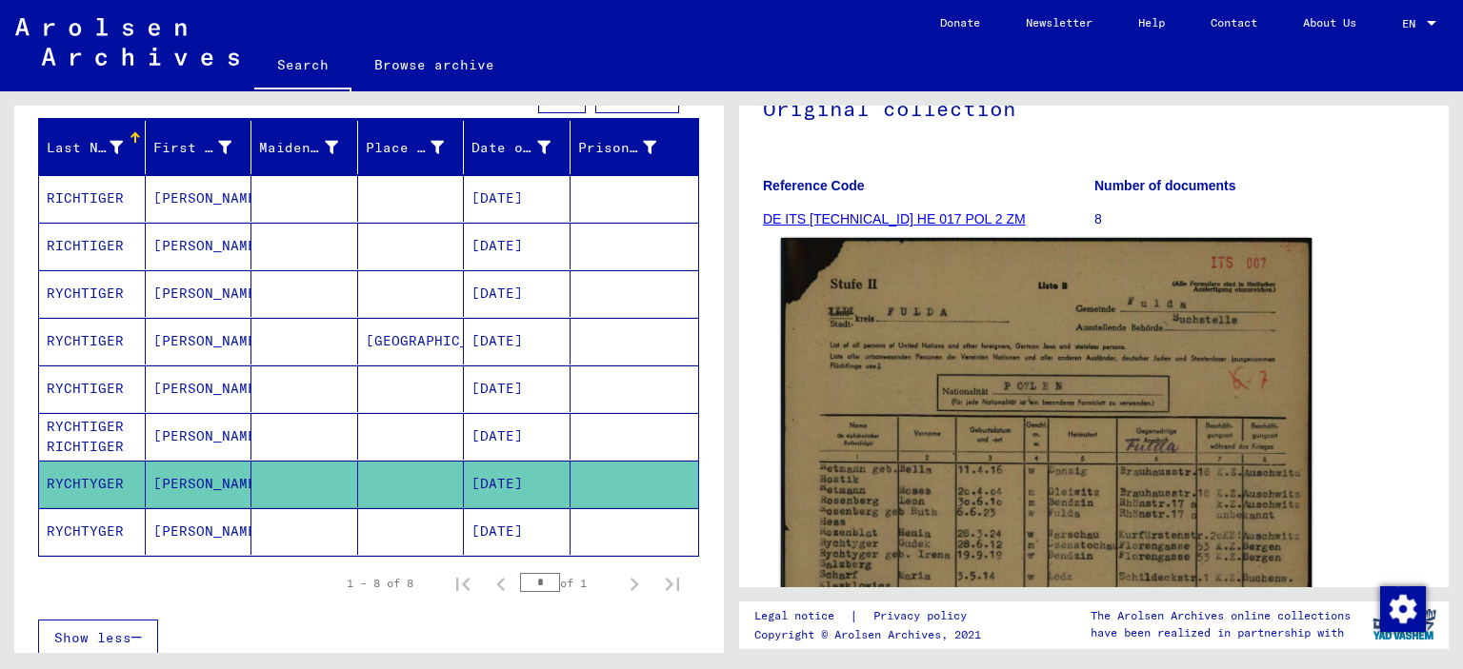
scroll to position [244, 0]
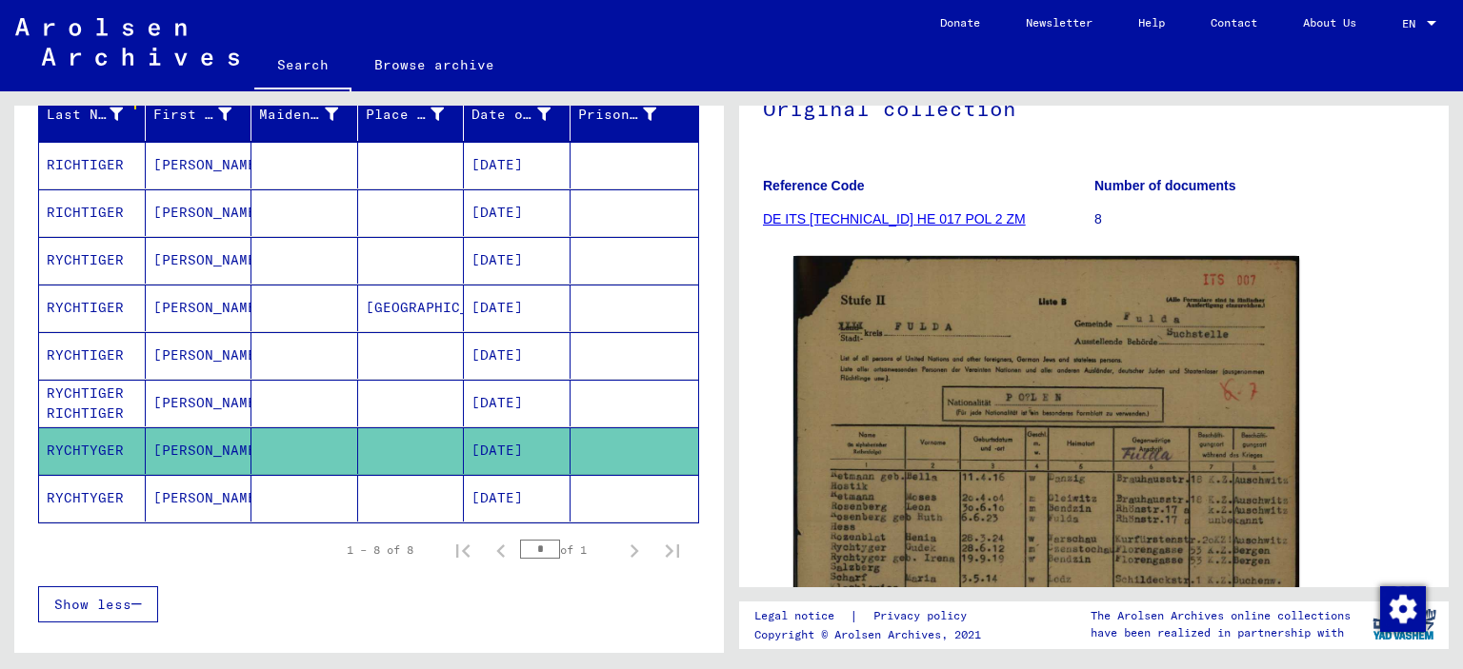
click at [410, 493] on mat-cell at bounding box center [411, 498] width 107 height 47
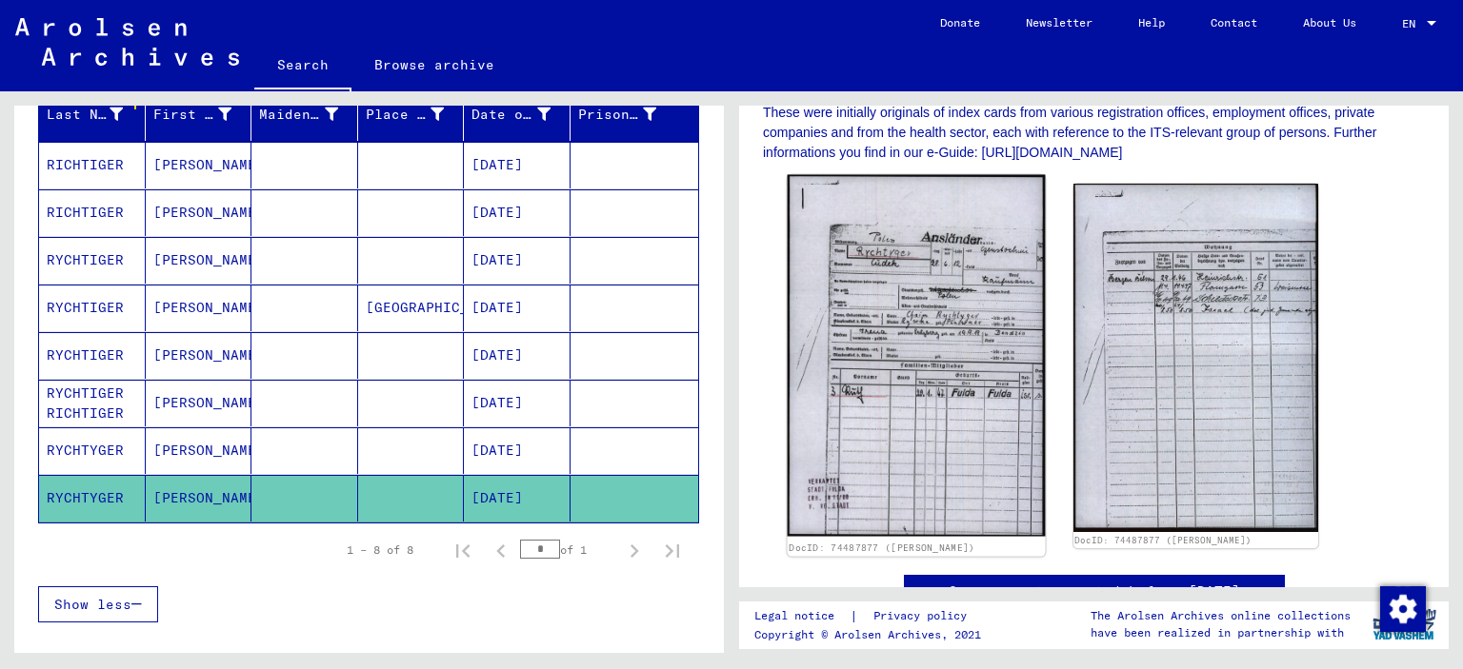
scroll to position [476, 0]
click at [905, 316] on img at bounding box center [916, 355] width 257 height 362
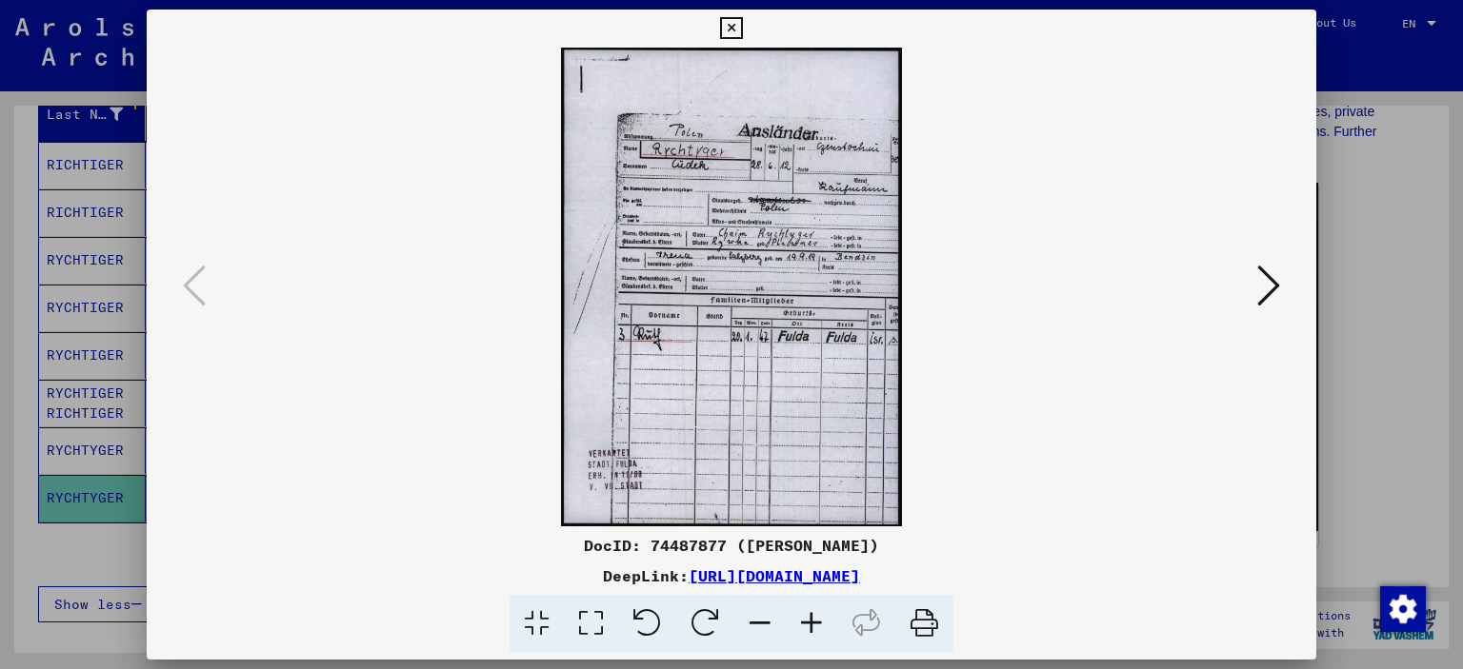
click at [815, 624] on icon at bounding box center [811, 624] width 51 height 58
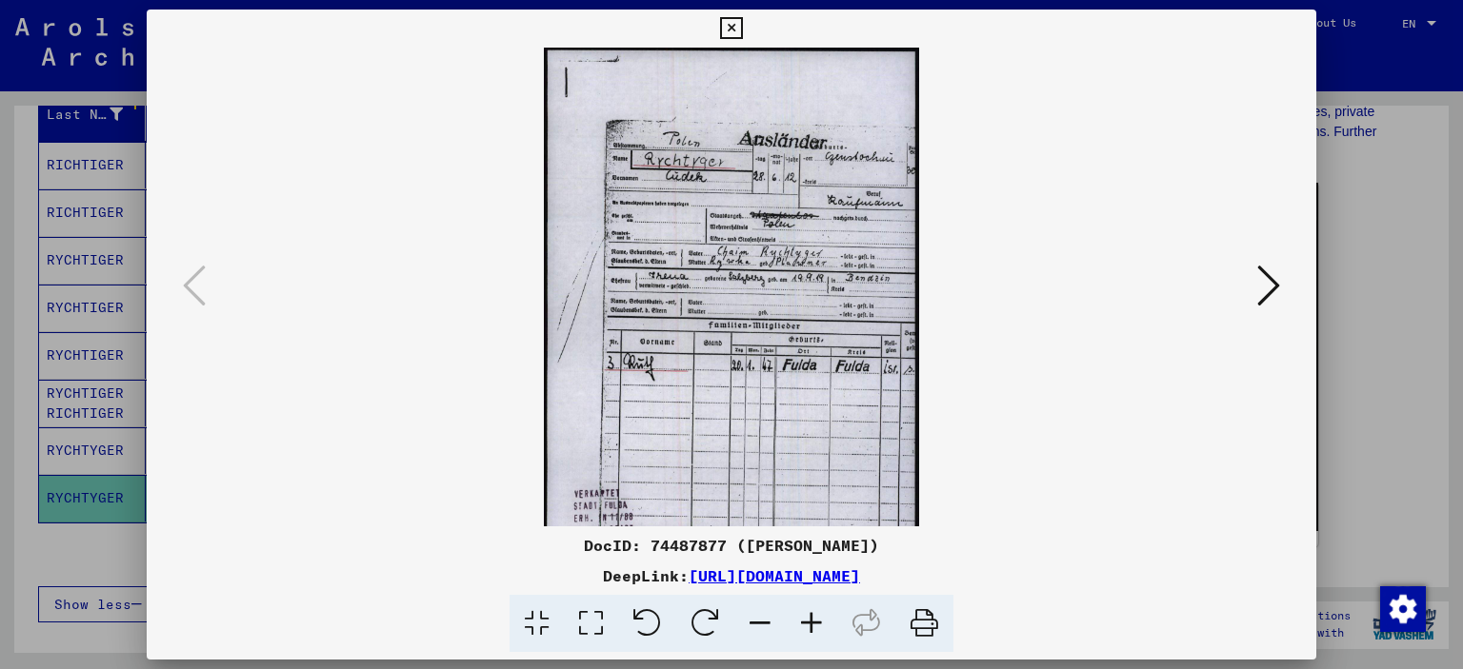
click at [815, 624] on icon at bounding box center [811, 624] width 51 height 58
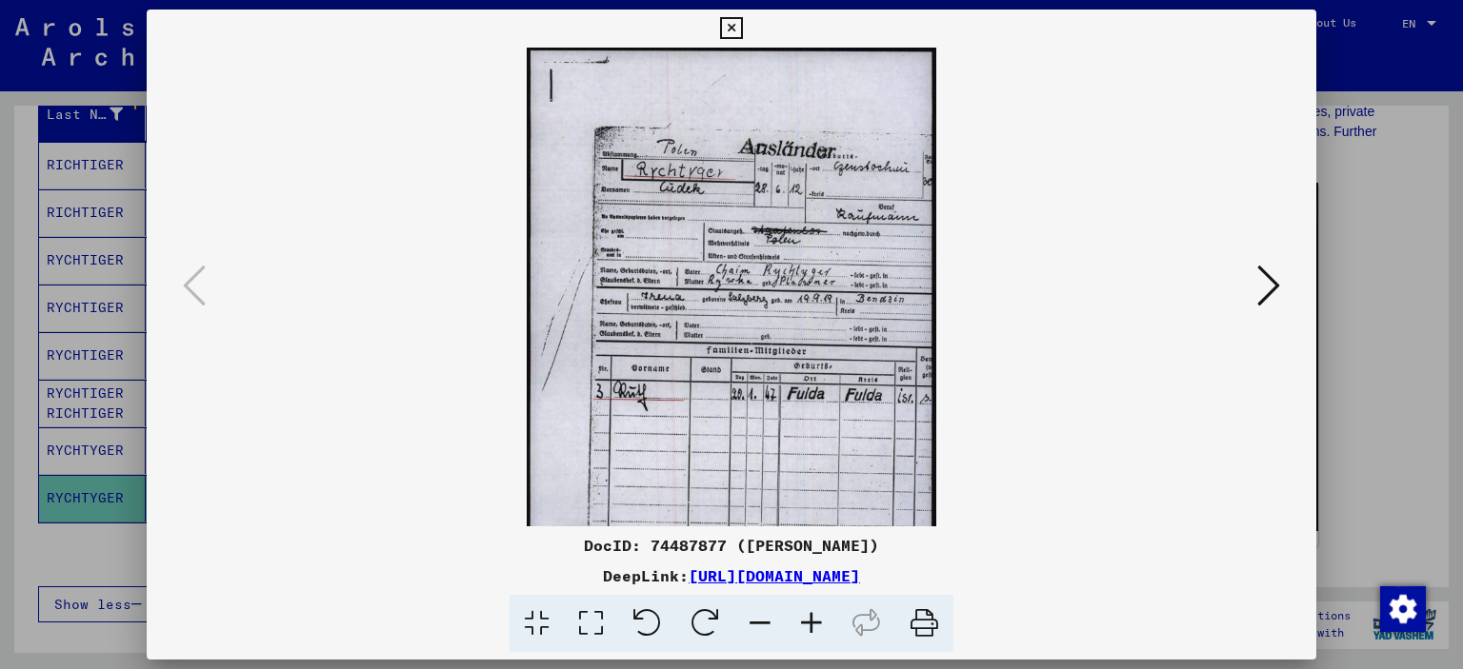
click at [815, 624] on icon at bounding box center [811, 624] width 51 height 58
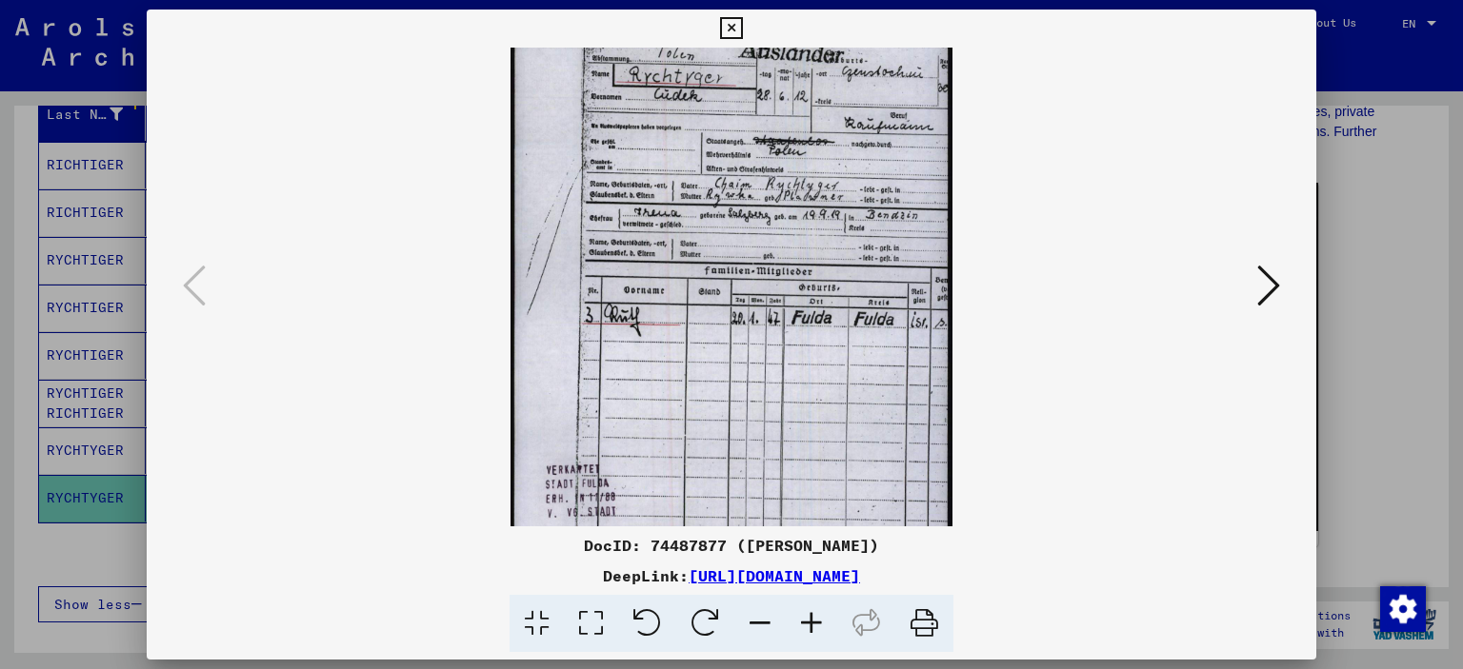
drag, startPoint x: 667, startPoint y: 362, endPoint x: 643, endPoint y: 217, distance: 146.7
click at [643, 217] on img at bounding box center [731, 254] width 443 height 622
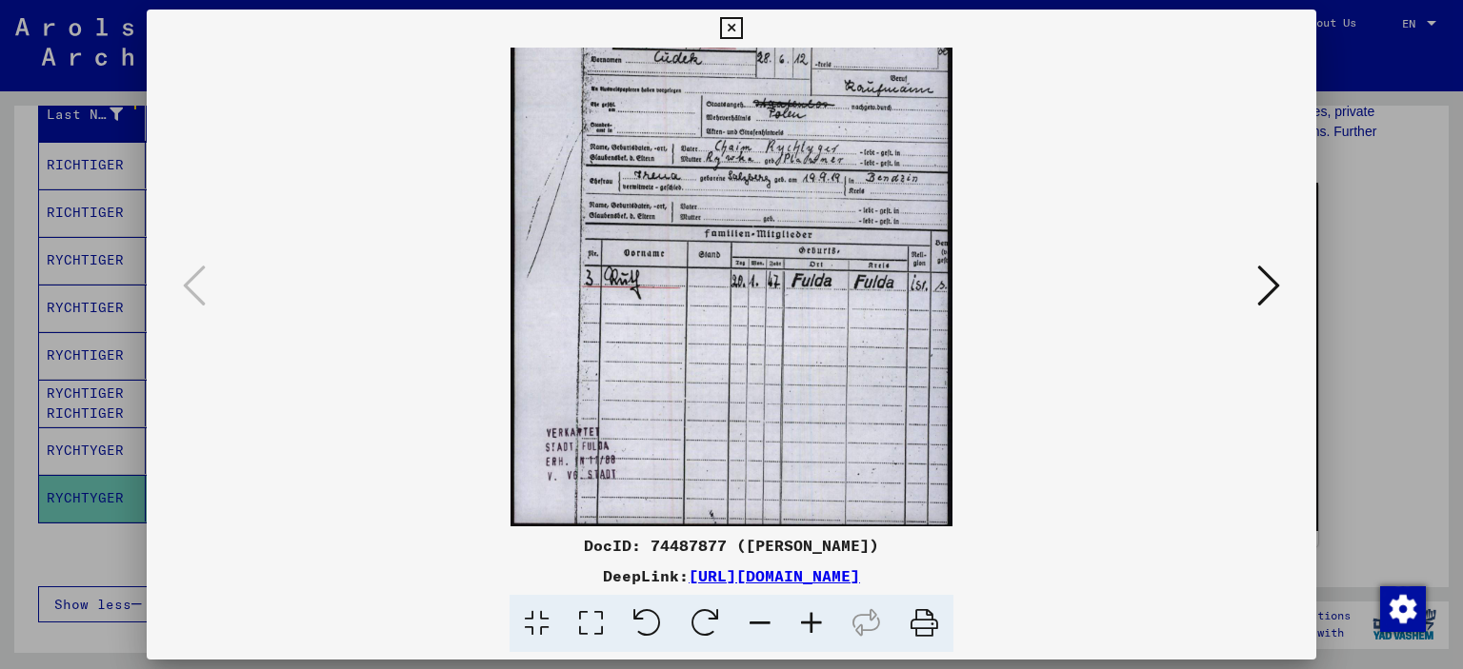
click at [808, 629] on icon at bounding box center [811, 624] width 51 height 58
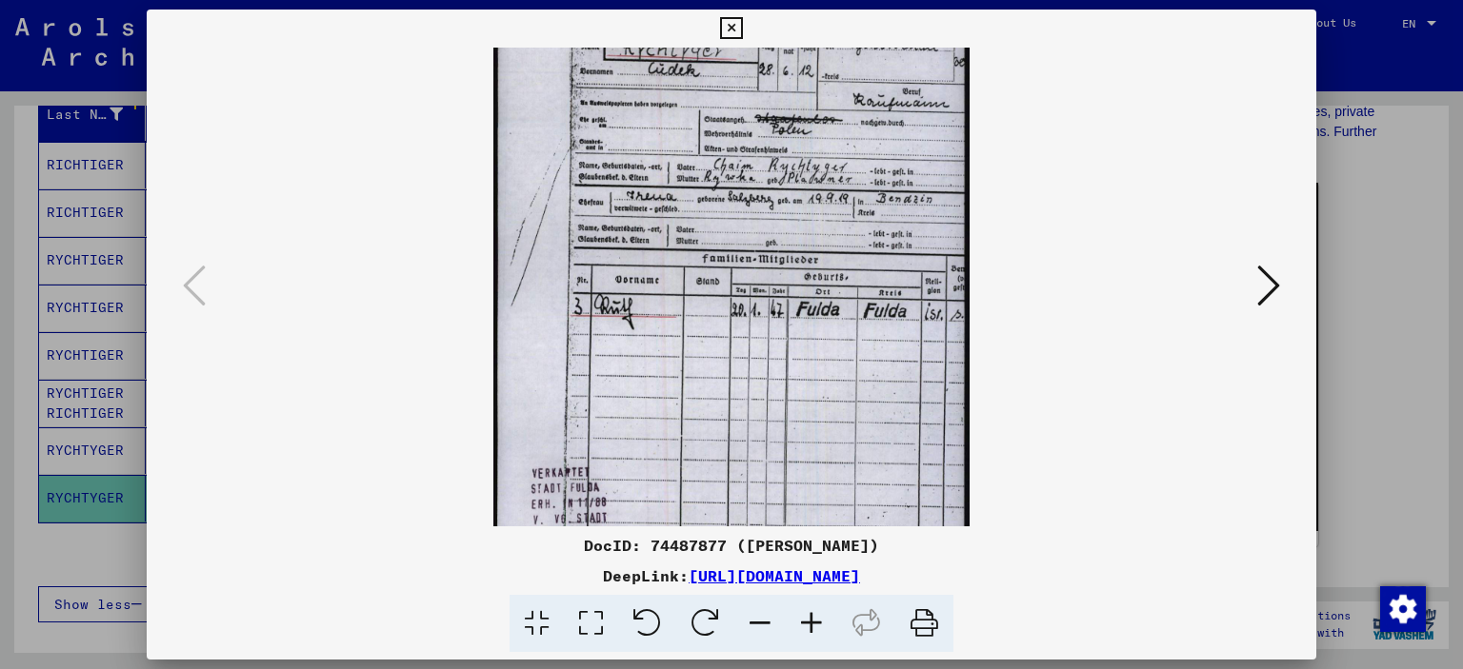
click at [808, 629] on icon at bounding box center [811, 624] width 51 height 58
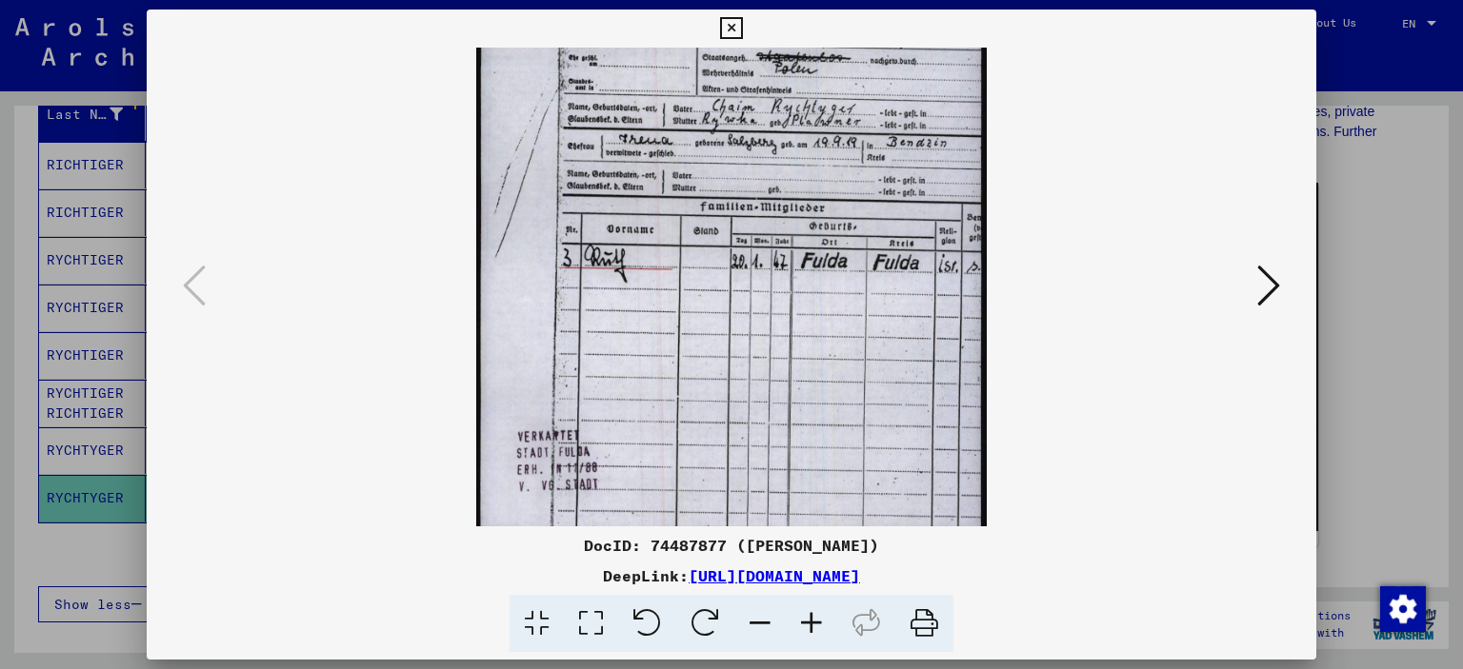
scroll to position [237, 0]
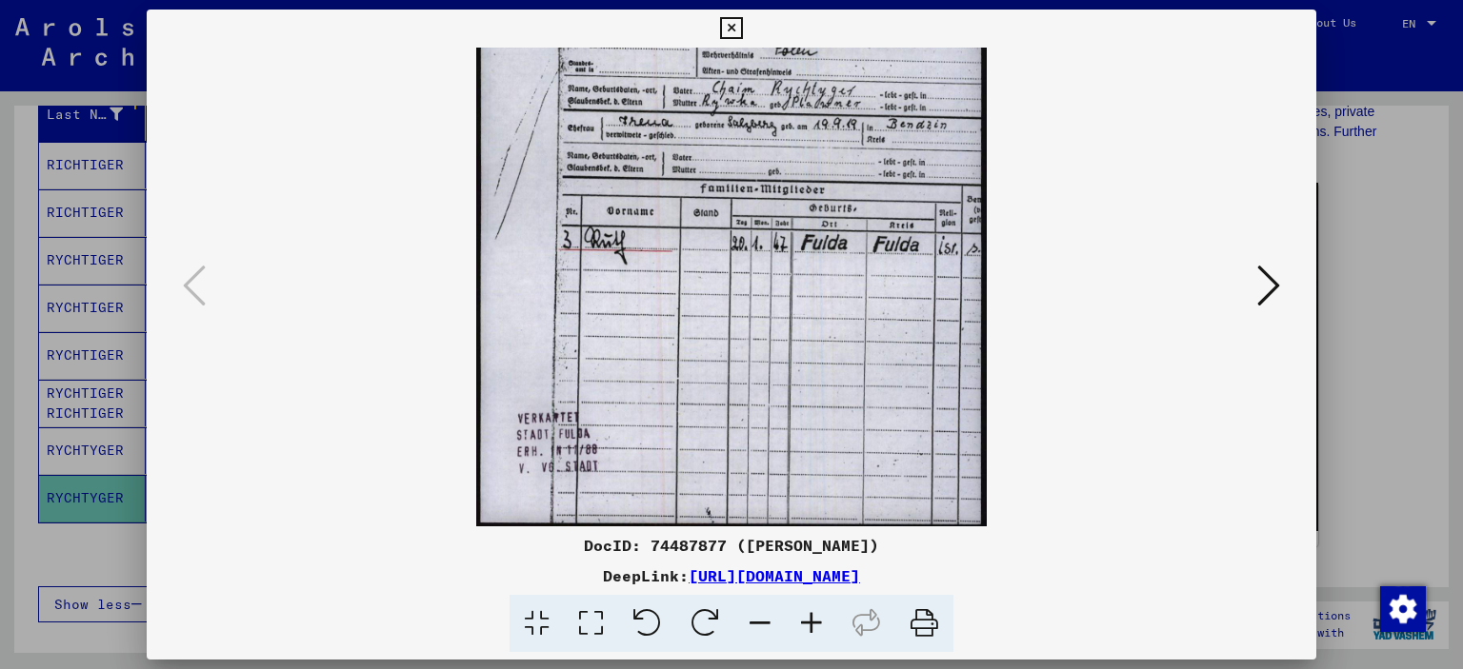
drag, startPoint x: 765, startPoint y: 436, endPoint x: 638, endPoint y: 161, distance: 303.0
click at [638, 161] on img at bounding box center [731, 168] width 510 height 717
click at [1268, 284] on icon at bounding box center [1268, 286] width 23 height 46
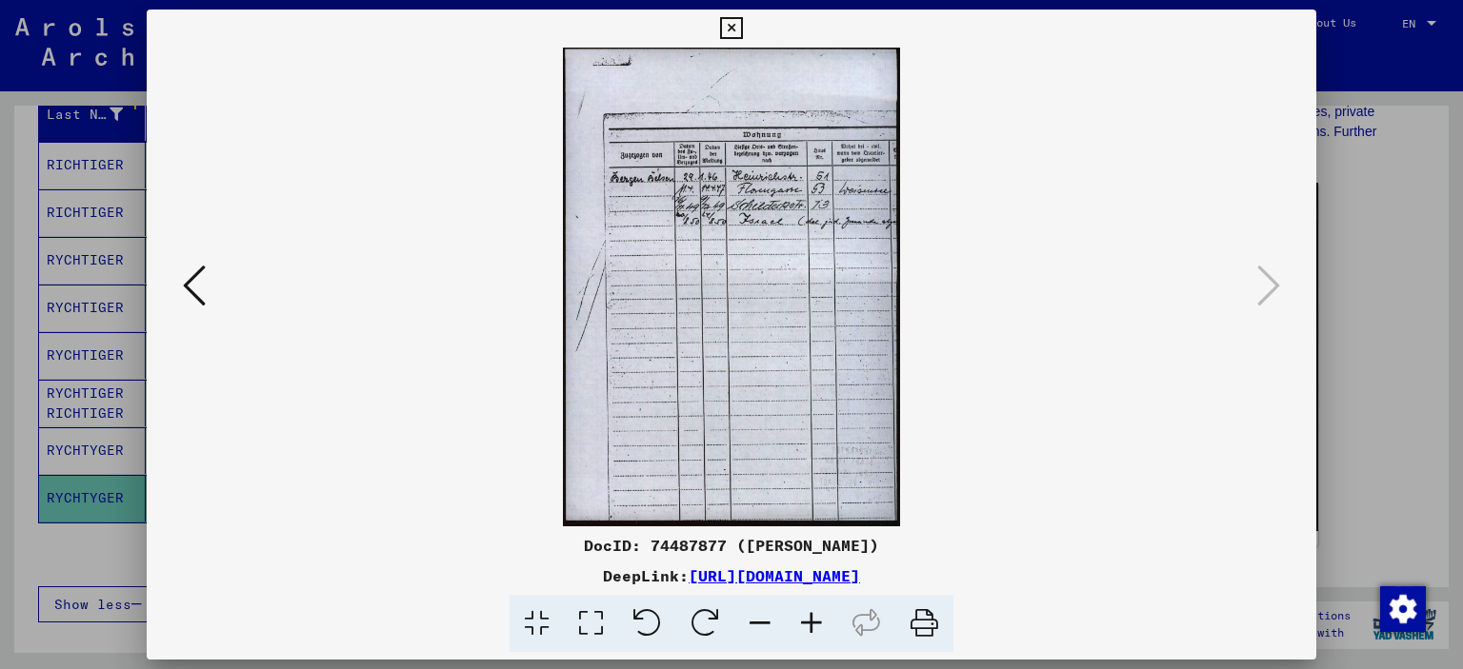
click at [808, 631] on icon at bounding box center [811, 624] width 51 height 58
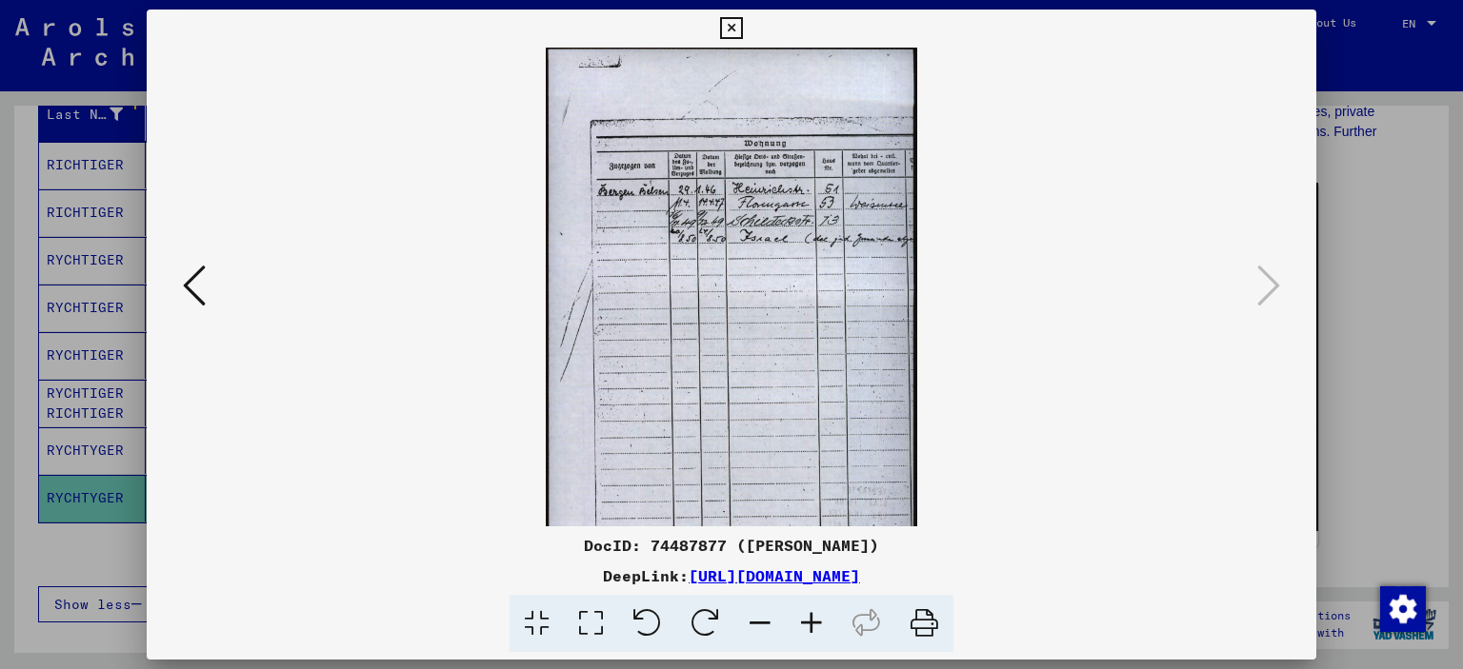
click at [808, 631] on icon at bounding box center [811, 624] width 51 height 58
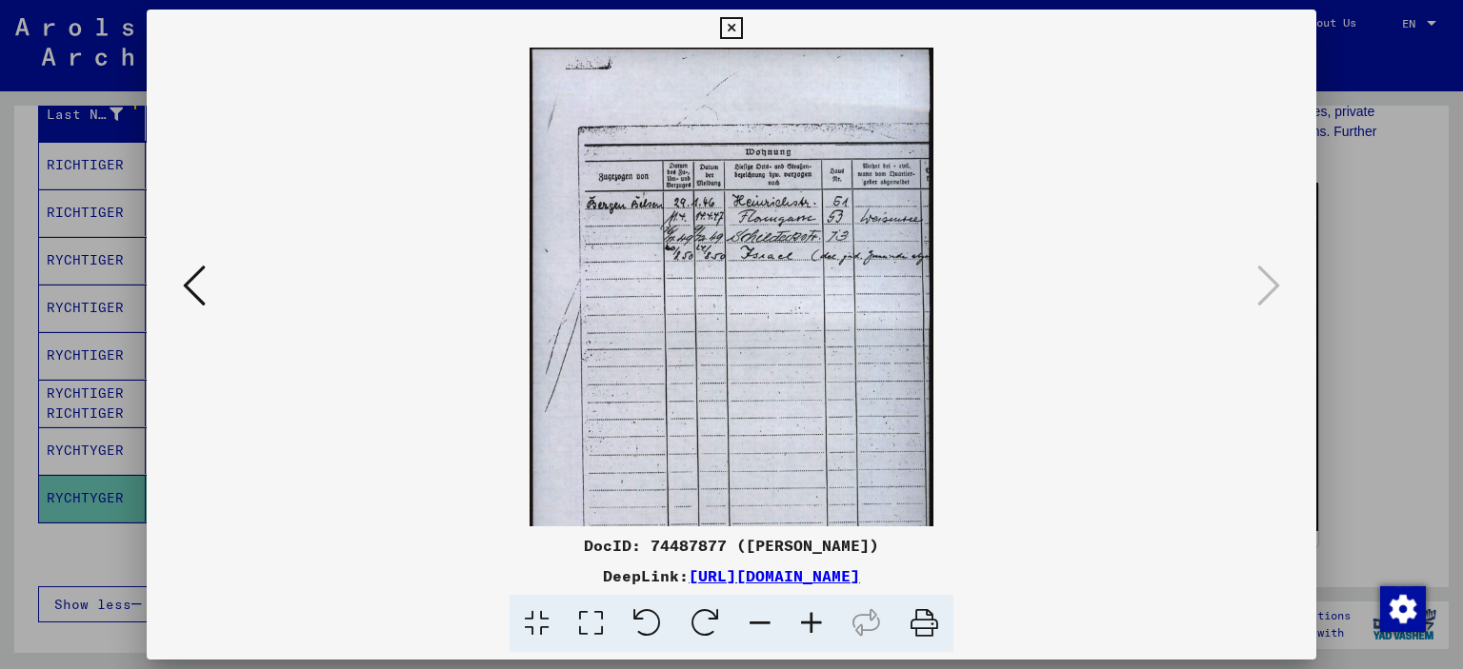
click at [808, 631] on icon at bounding box center [811, 624] width 51 height 58
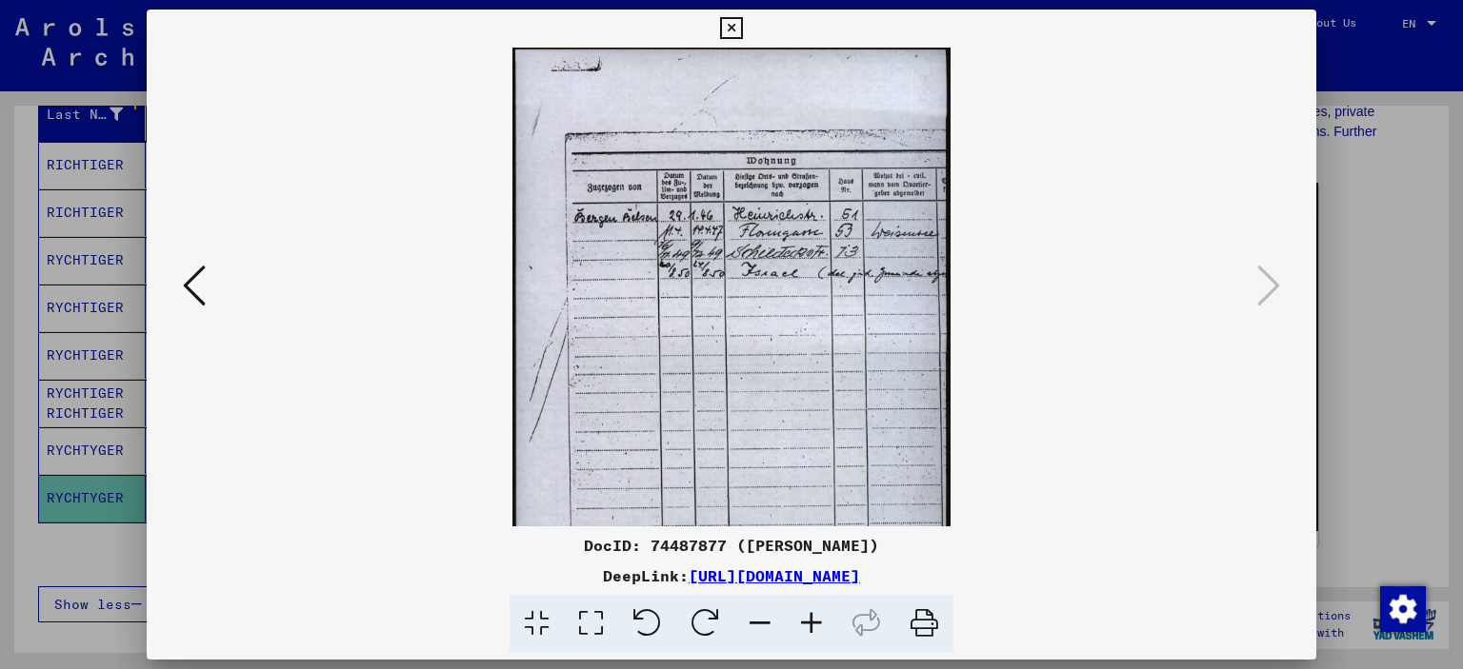
click at [808, 631] on icon at bounding box center [811, 624] width 51 height 58
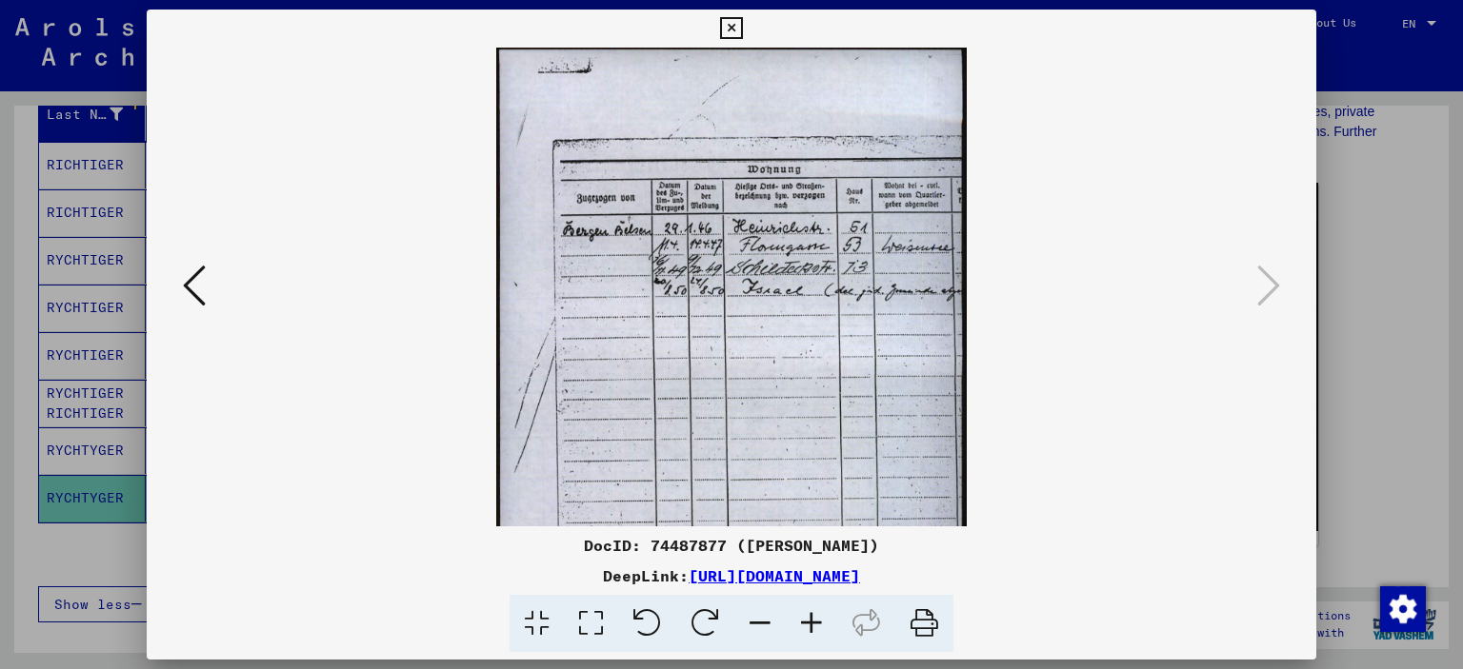
click at [808, 631] on icon at bounding box center [811, 624] width 51 height 58
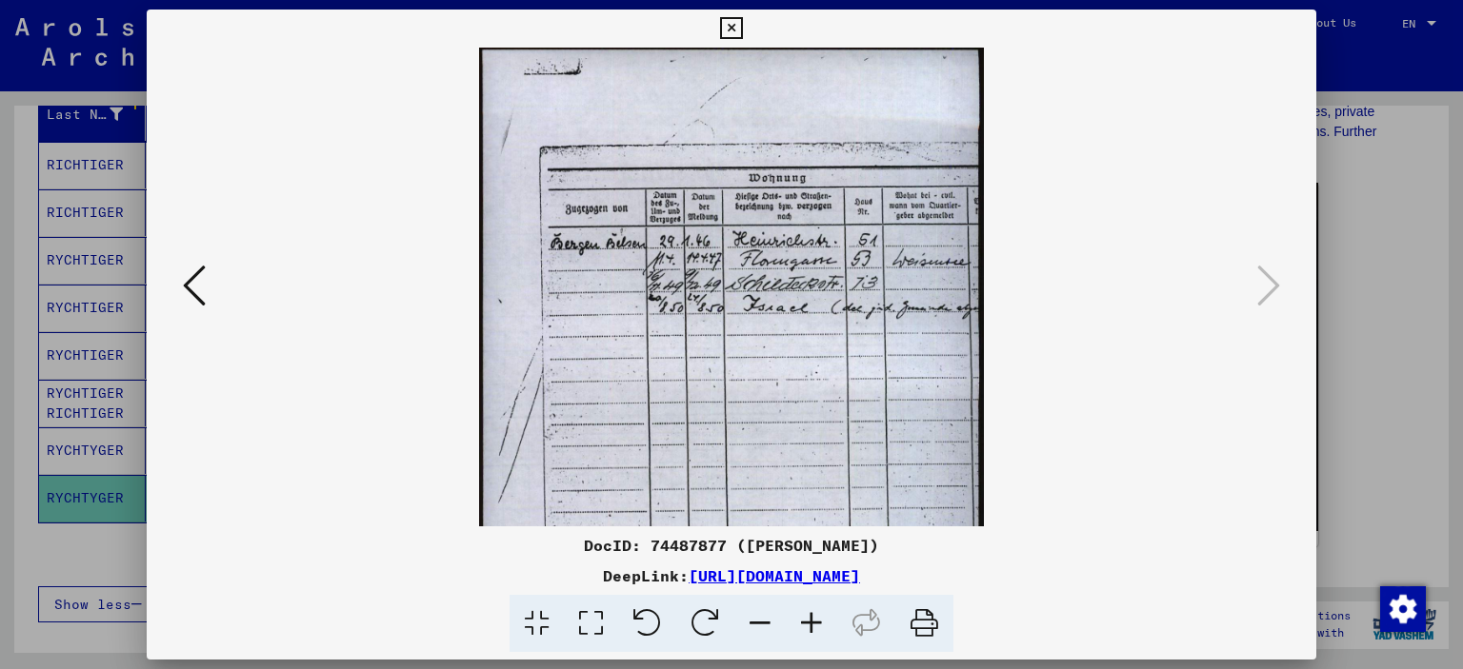
click at [808, 631] on icon at bounding box center [811, 624] width 51 height 58
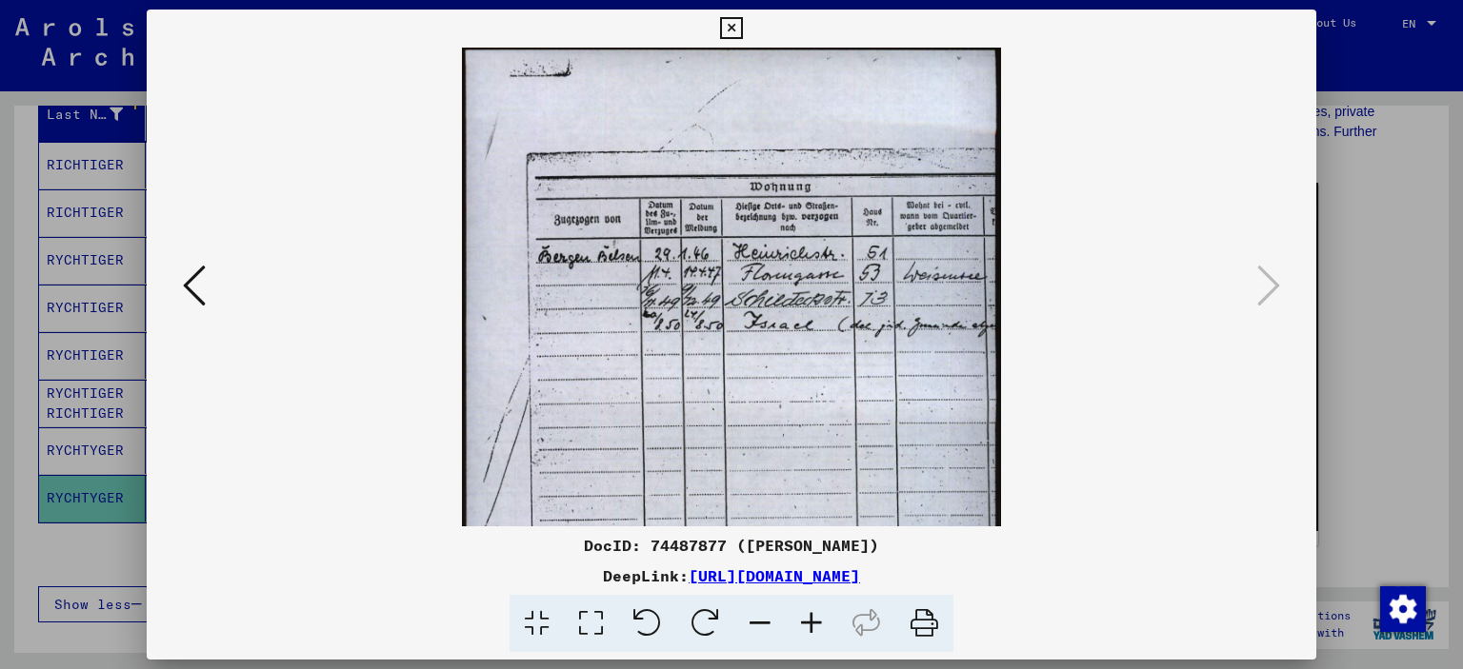
click at [808, 631] on icon at bounding box center [811, 624] width 51 height 58
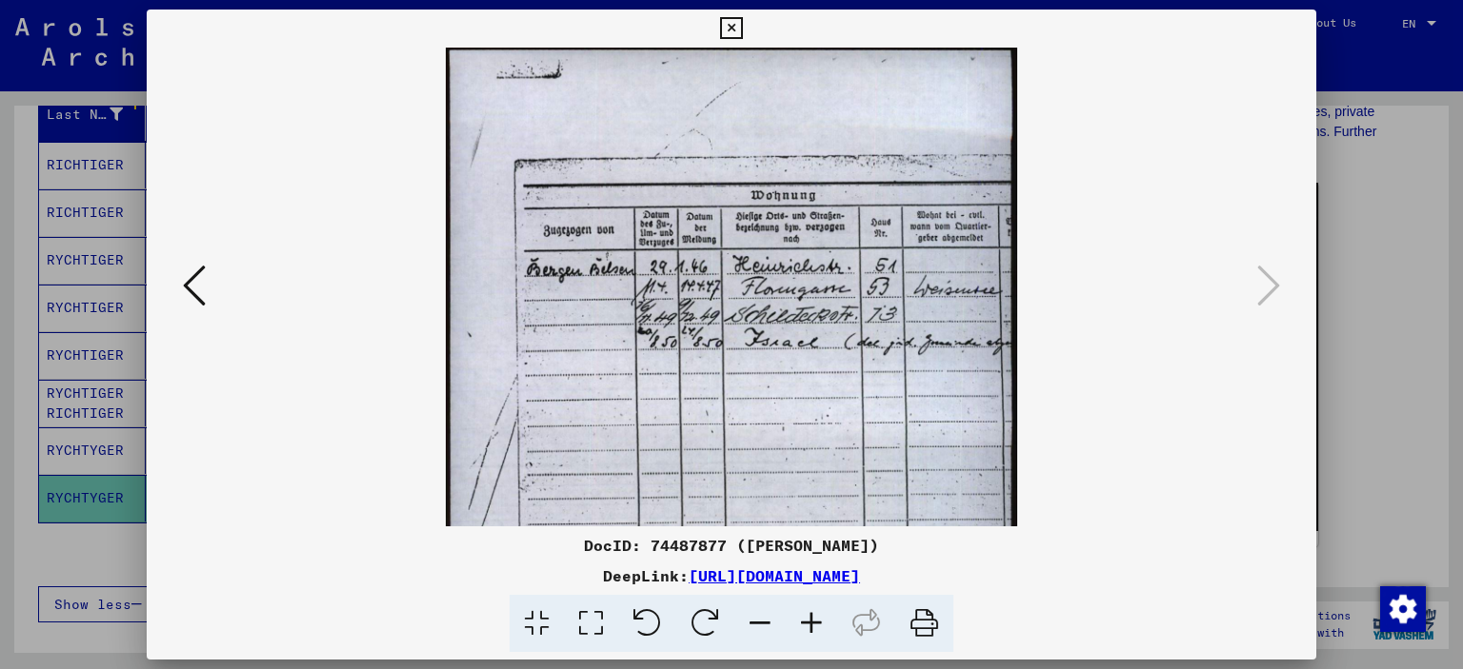
click at [808, 631] on icon at bounding box center [811, 624] width 51 height 58
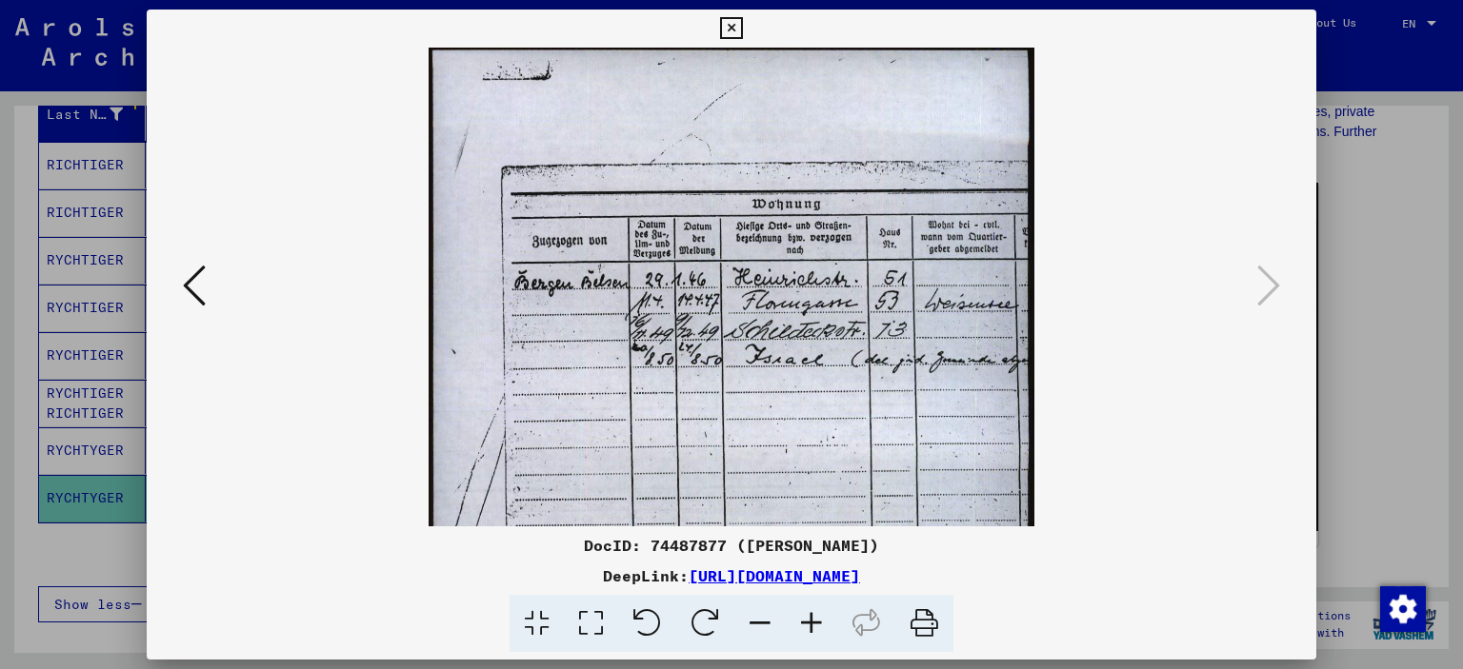
click at [808, 631] on icon at bounding box center [811, 624] width 51 height 58
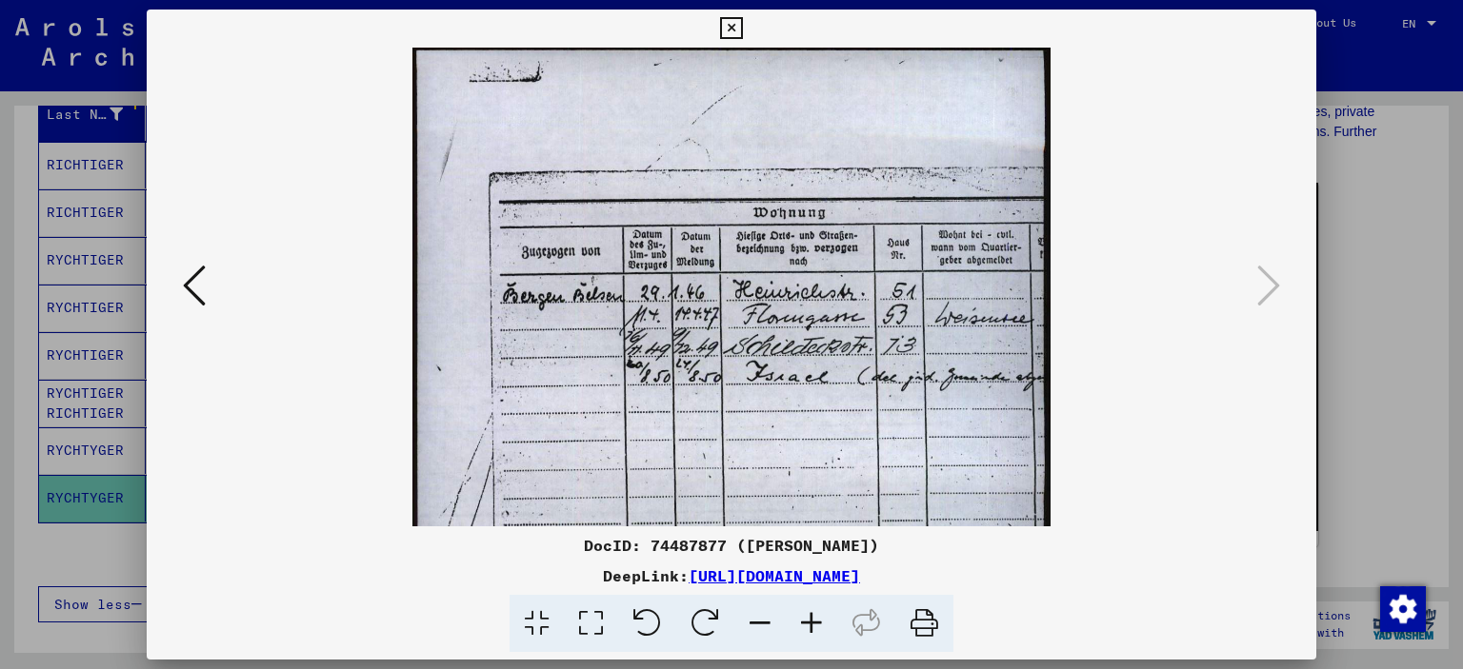
click at [187, 276] on icon at bounding box center [194, 286] width 23 height 46
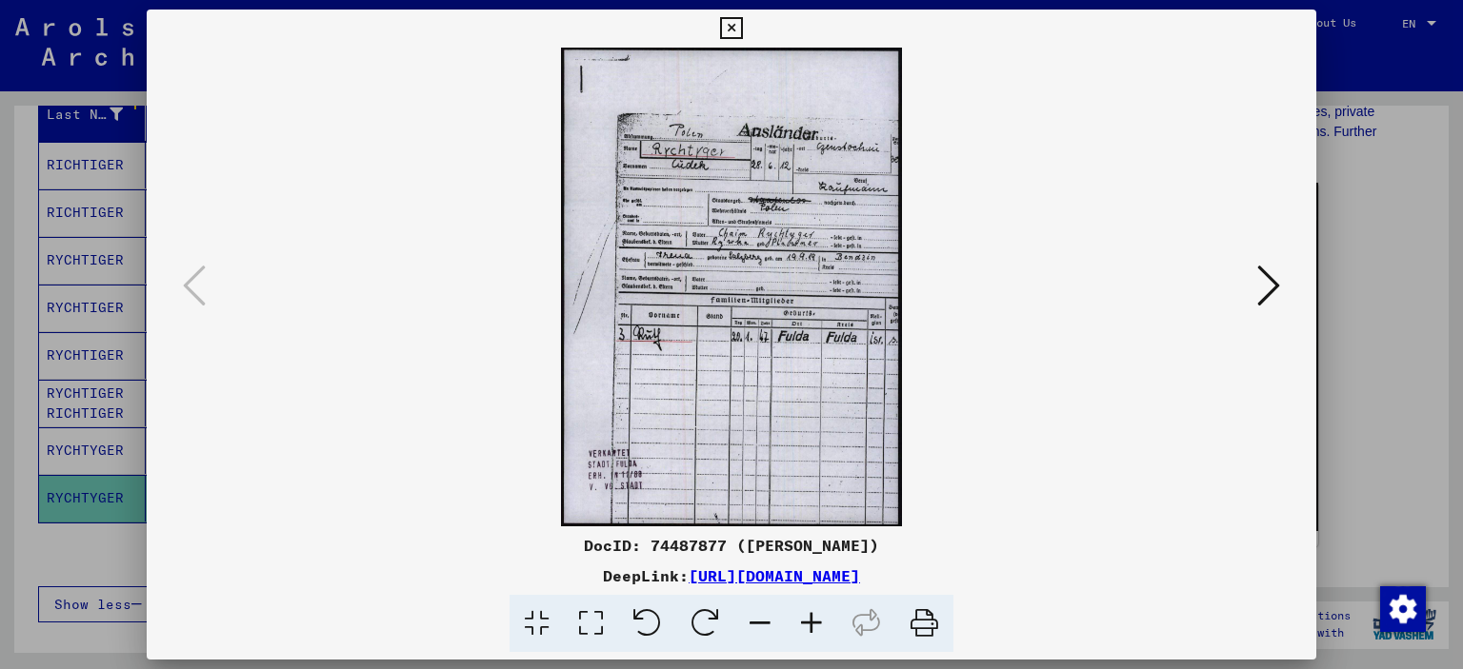
click at [815, 618] on icon at bounding box center [811, 624] width 51 height 58
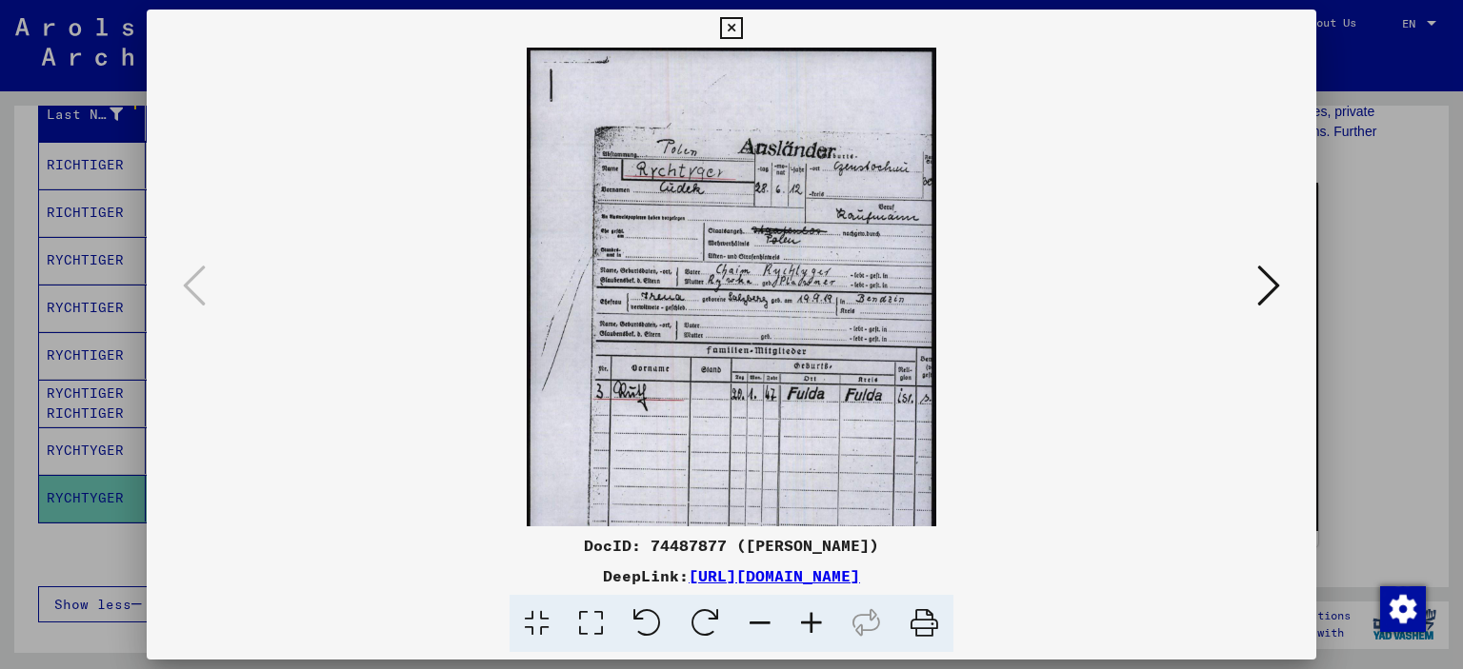
click at [815, 618] on icon at bounding box center [811, 624] width 51 height 58
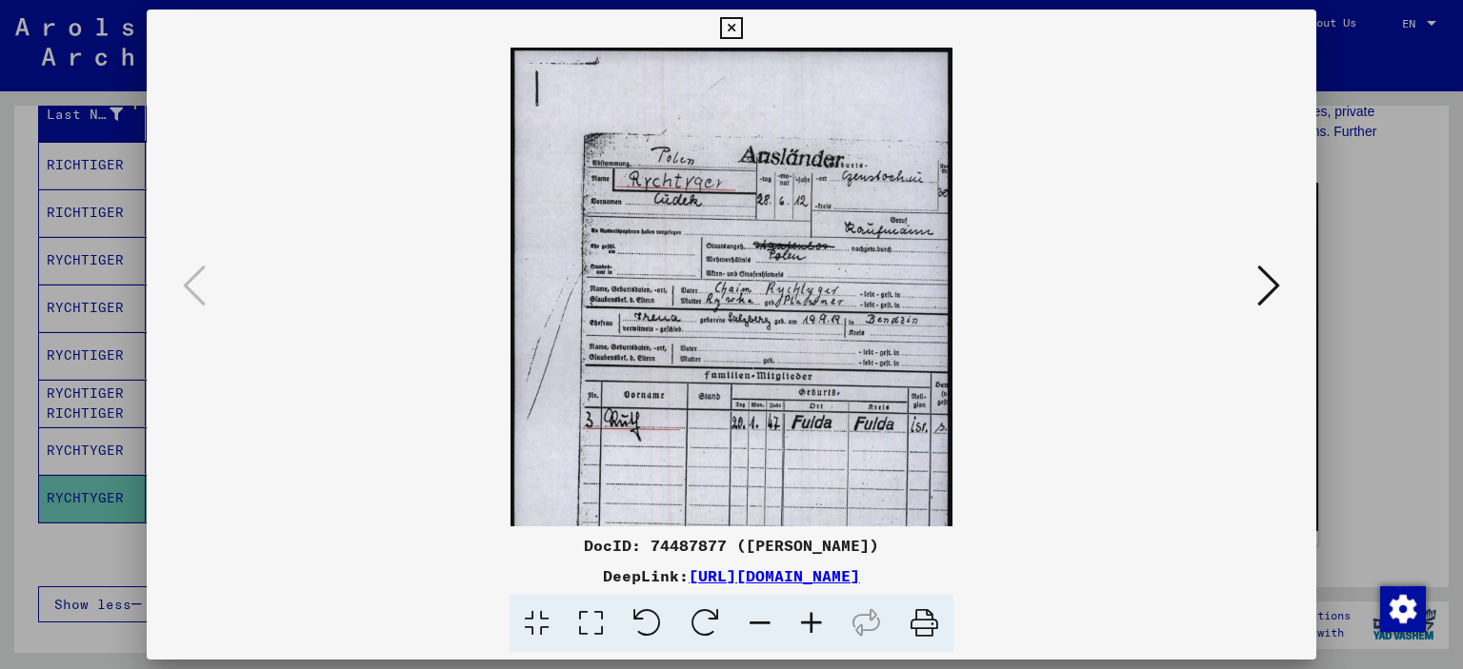
click at [815, 618] on icon at bounding box center [811, 624] width 51 height 58
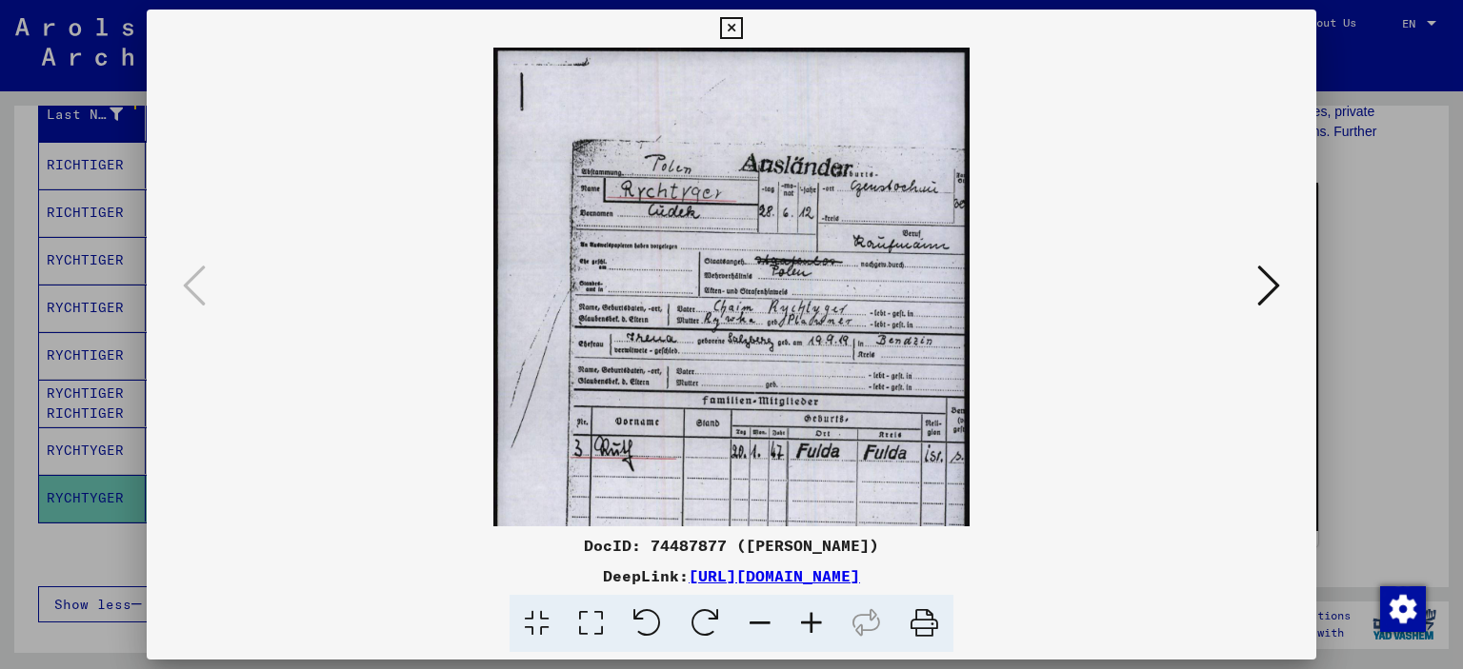
click at [815, 618] on icon at bounding box center [811, 624] width 51 height 58
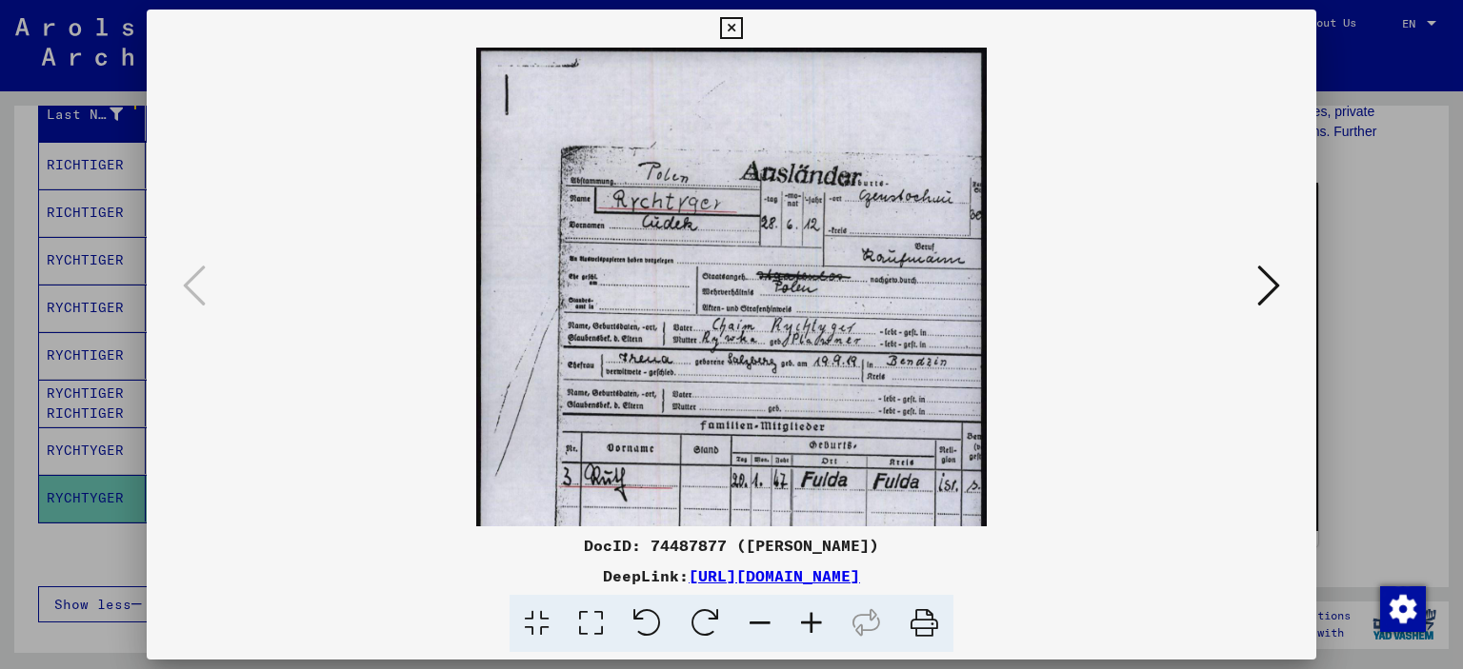
click at [815, 618] on icon at bounding box center [811, 624] width 51 height 58
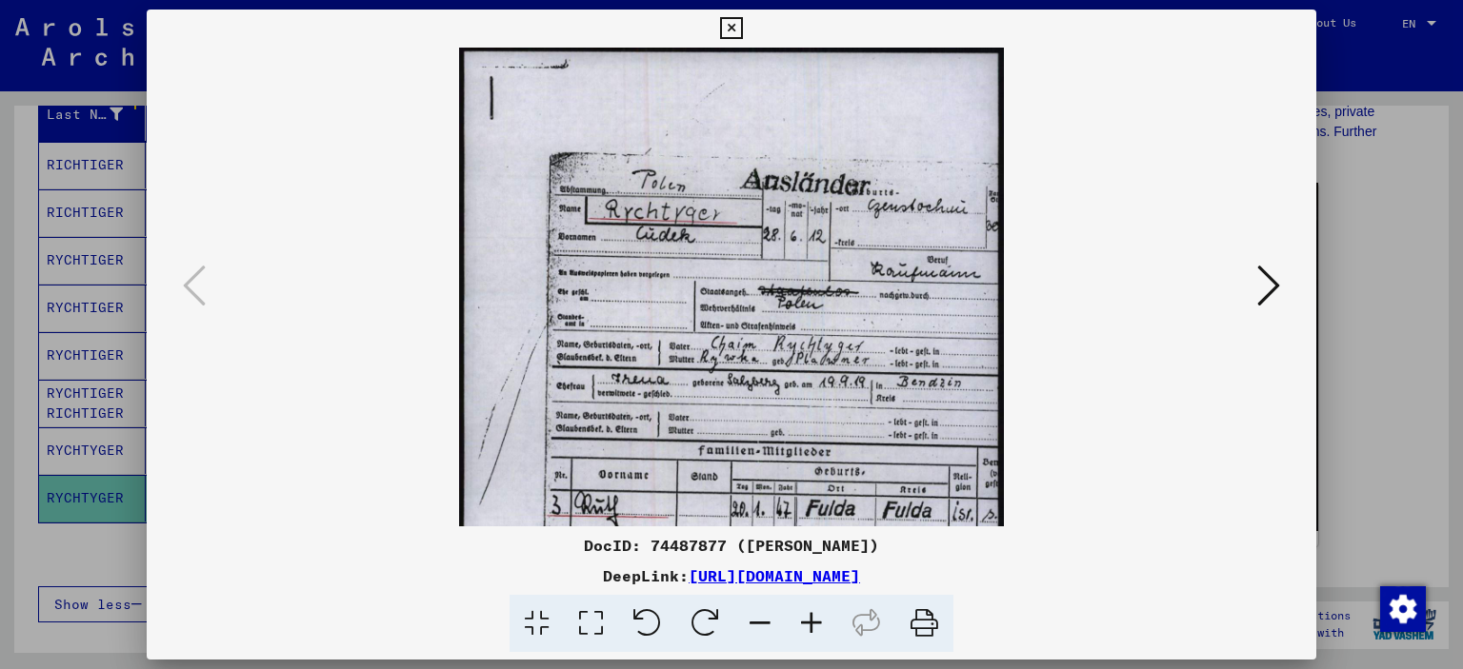
click at [815, 618] on icon at bounding box center [811, 624] width 51 height 58
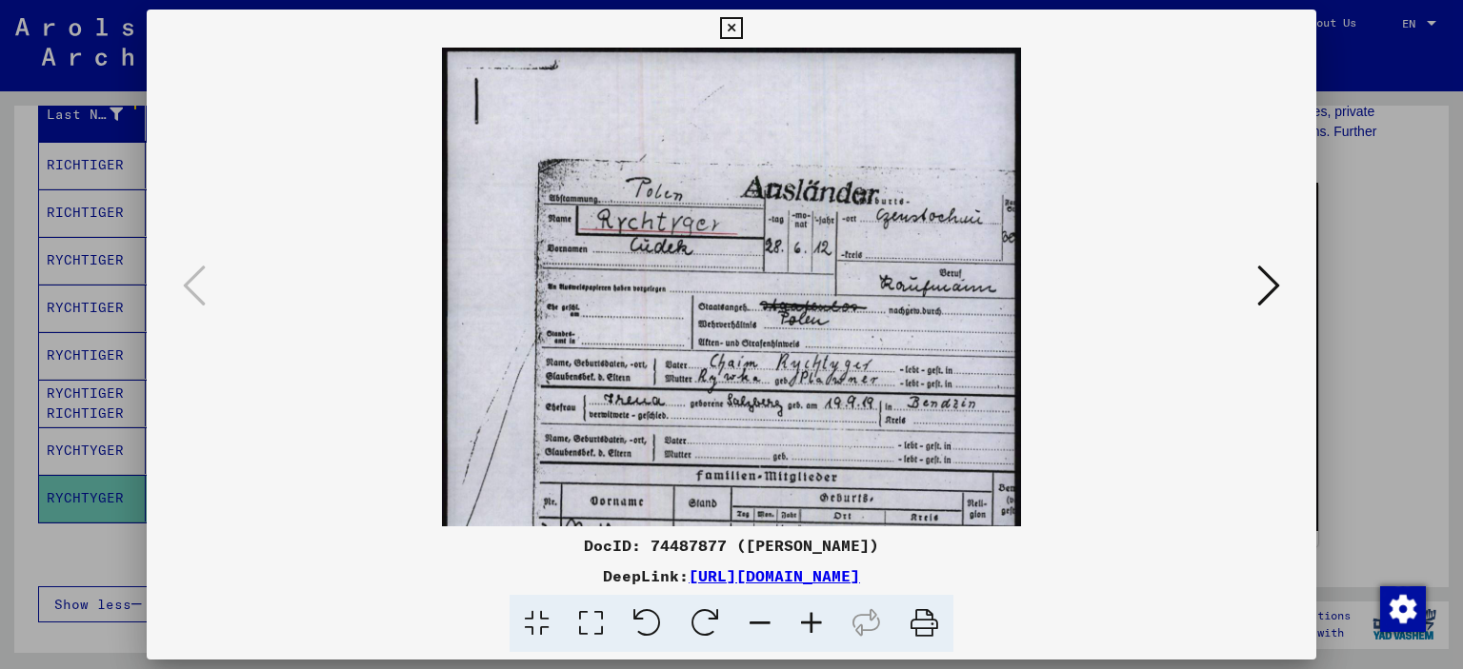
click at [815, 618] on icon at bounding box center [811, 624] width 51 height 58
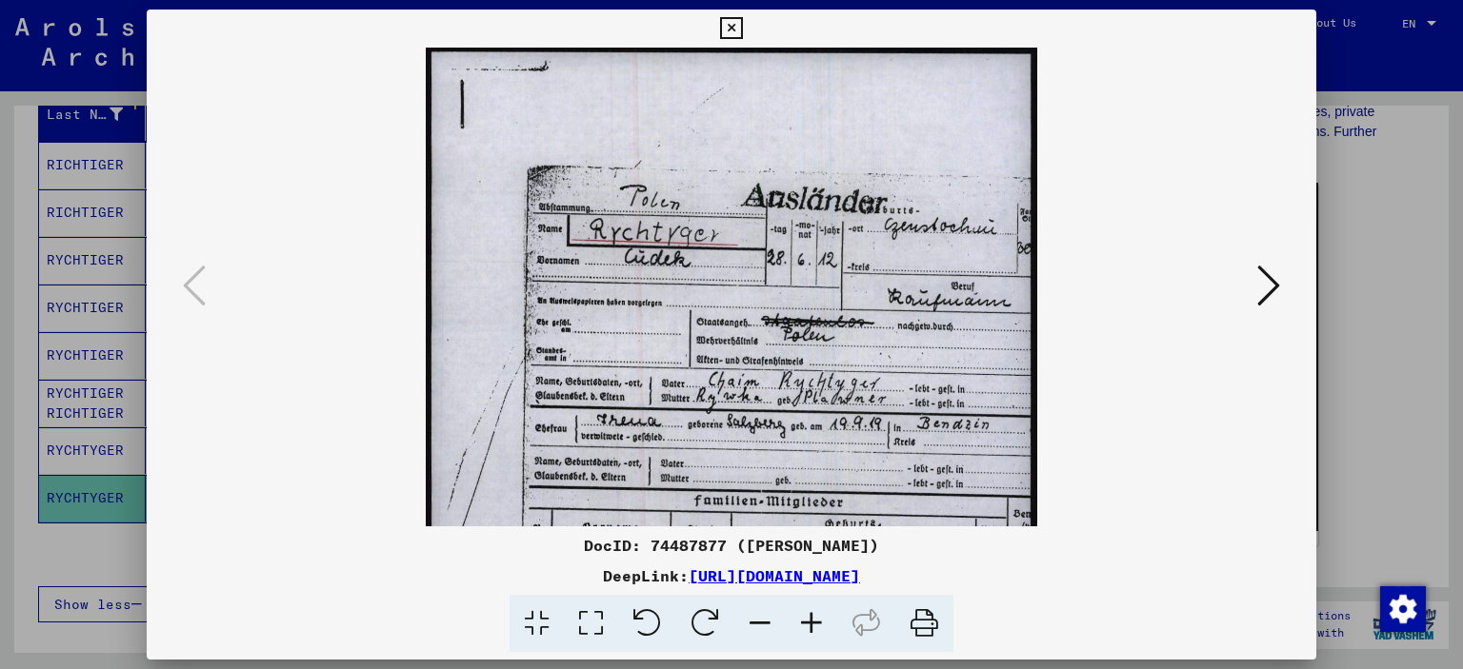
click at [815, 618] on icon at bounding box center [811, 624] width 51 height 58
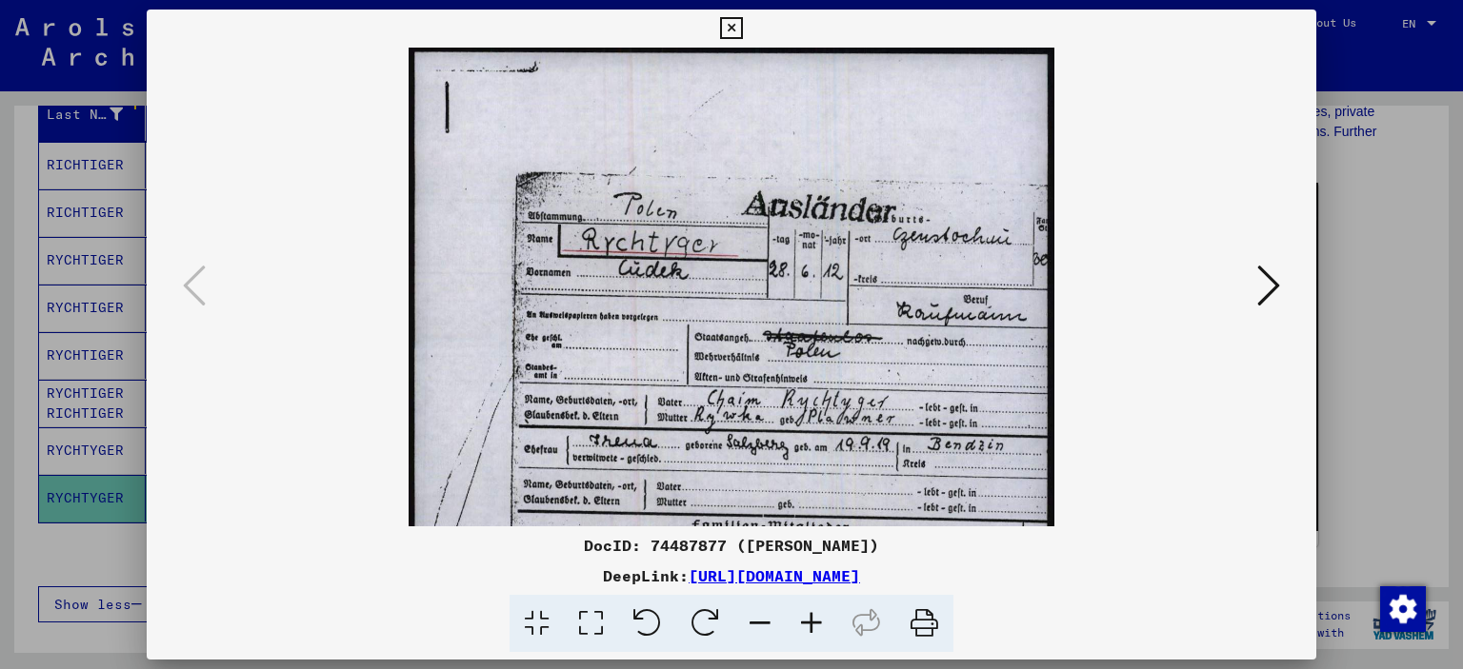
click at [815, 618] on icon at bounding box center [811, 624] width 51 height 58
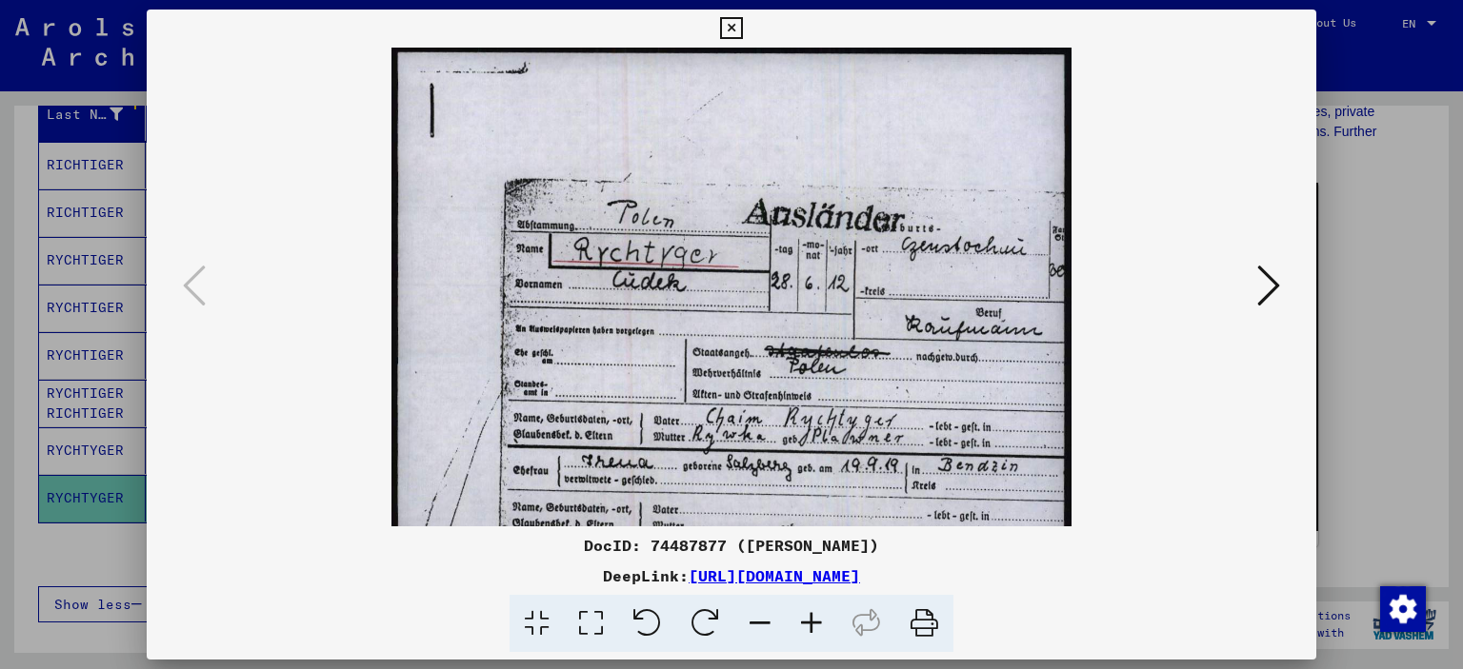
click at [815, 618] on icon at bounding box center [811, 624] width 51 height 58
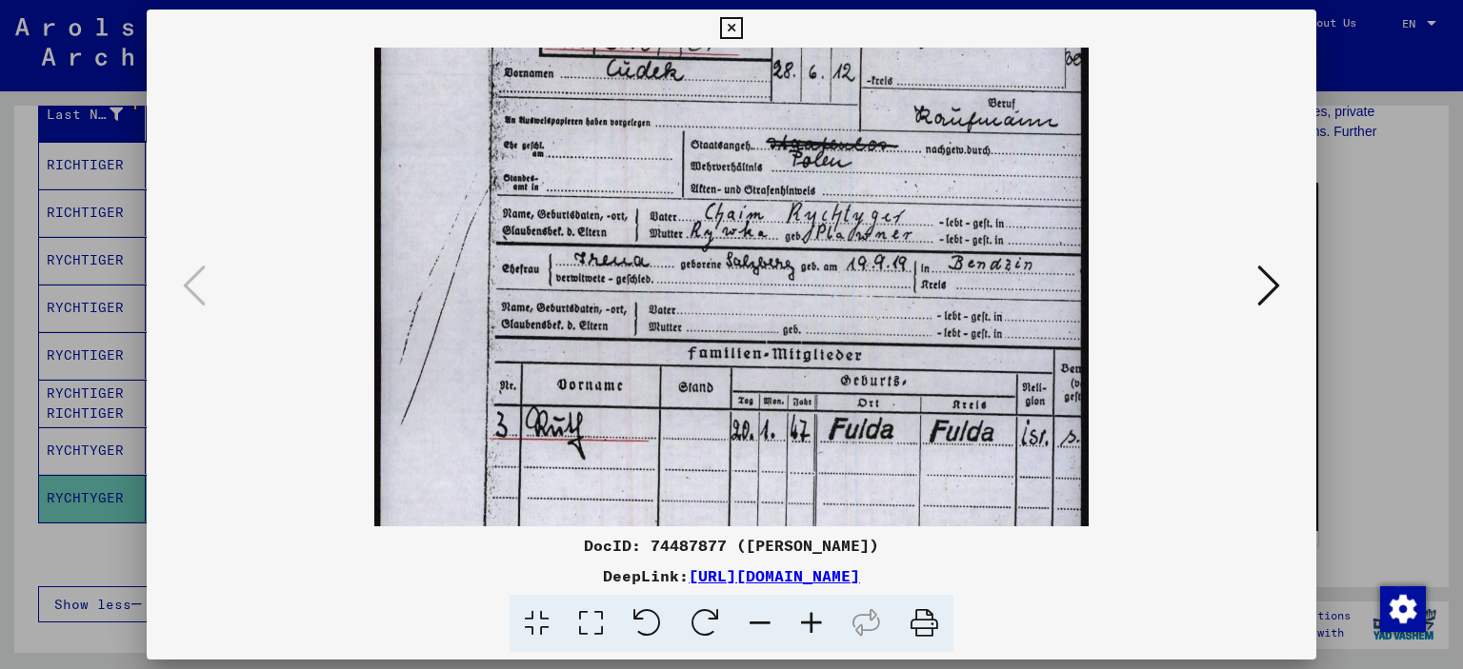
drag, startPoint x: 722, startPoint y: 436, endPoint x: 694, endPoint y: 205, distance: 233.0
click at [694, 205] on img at bounding box center [730, 326] width 713 height 1003
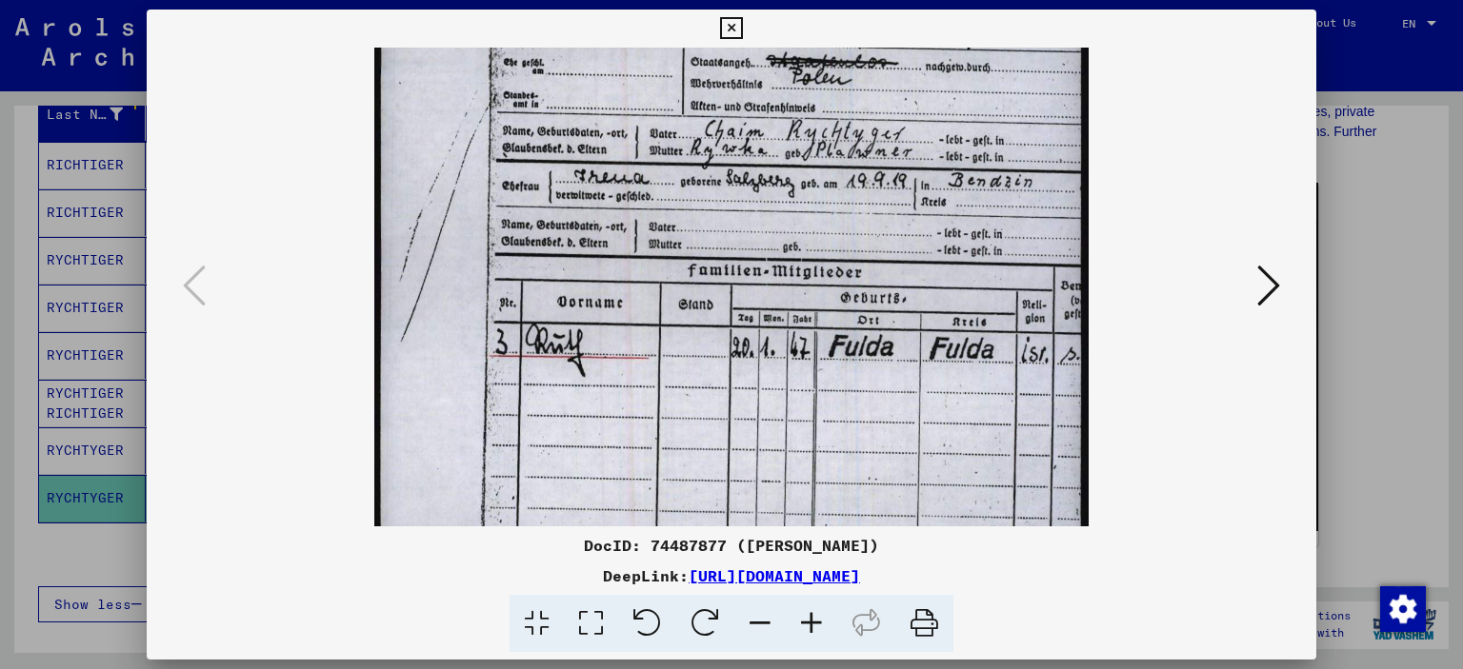
scroll to position [307, 0]
drag, startPoint x: 707, startPoint y: 433, endPoint x: 697, endPoint y: 365, distance: 69.2
click at [697, 365] on img at bounding box center [730, 242] width 713 height 1003
